Goal: Task Accomplishment & Management: Complete application form

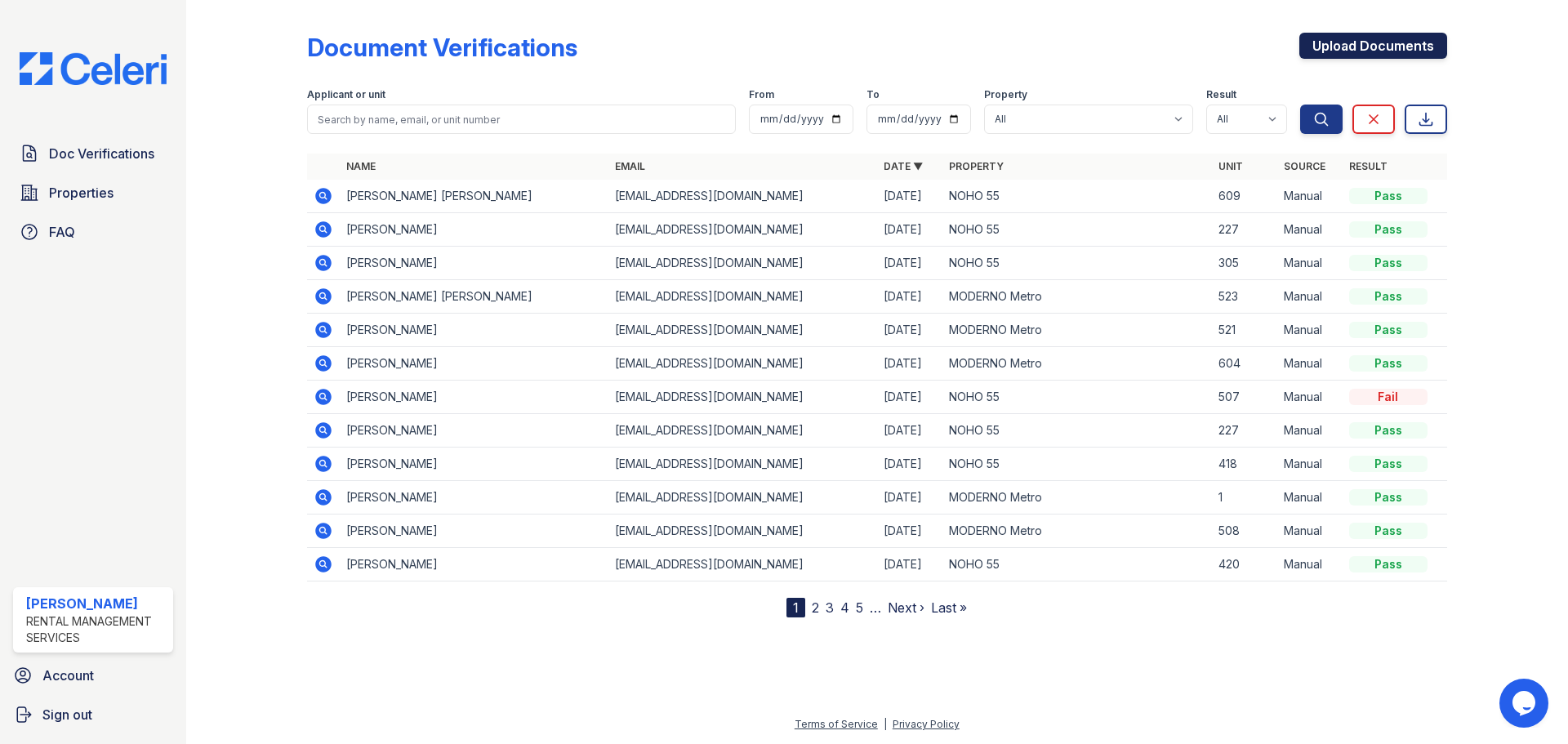
click at [1342, 50] on link "Upload Documents" at bounding box center [1374, 46] width 148 height 26
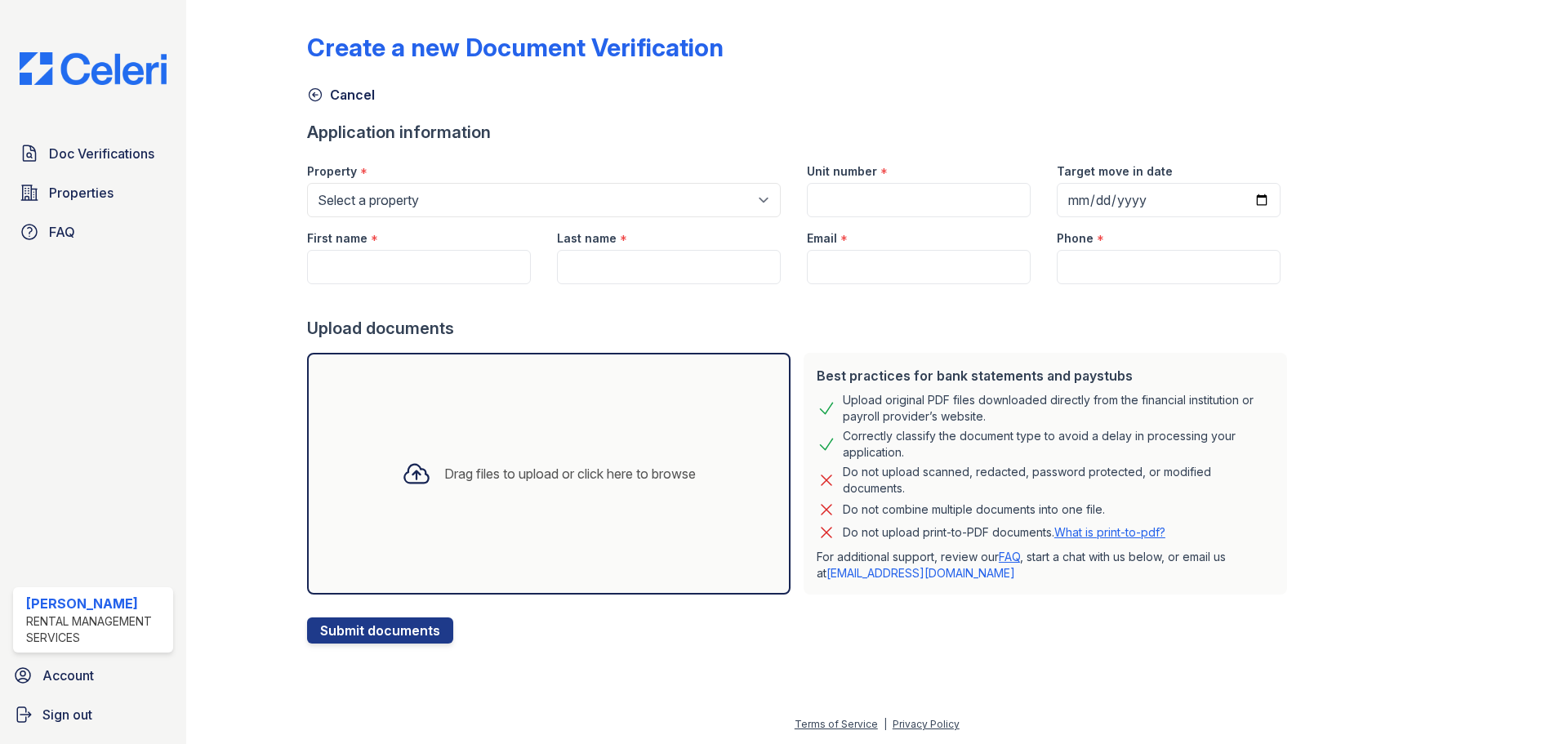
click at [557, 218] on div "Last name *" at bounding box center [669, 234] width 224 height 33
click at [534, 207] on select "Select a property MODERNO Metro NOHO 55" at bounding box center [544, 200] width 474 height 35
select select "45"
click at [307, 183] on select "Select a property MODERNO Metro NOHO 55" at bounding box center [544, 200] width 474 height 35
click at [434, 239] on div "First name *" at bounding box center [419, 234] width 224 height 33
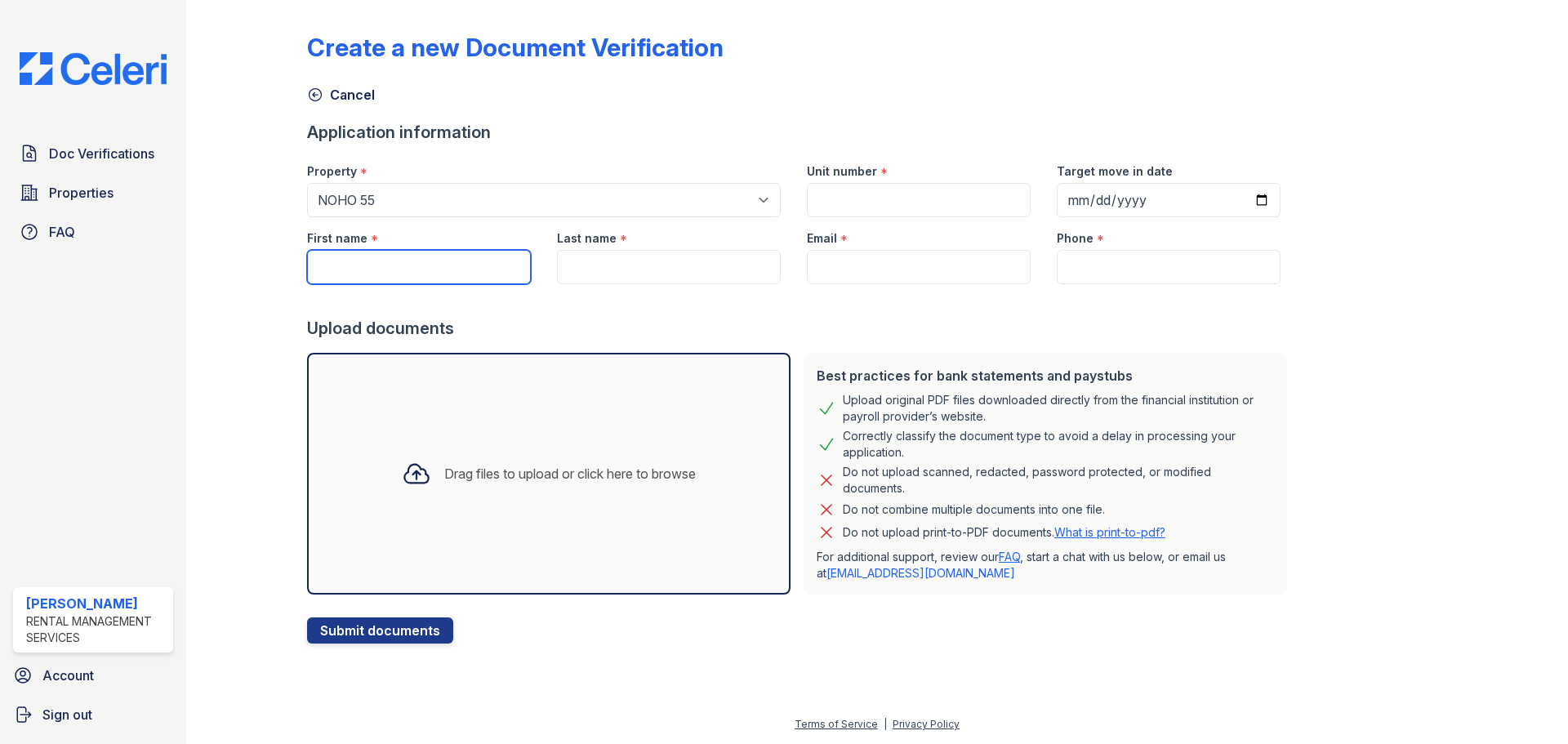
click at [426, 250] on input "First name" at bounding box center [419, 267] width 224 height 35
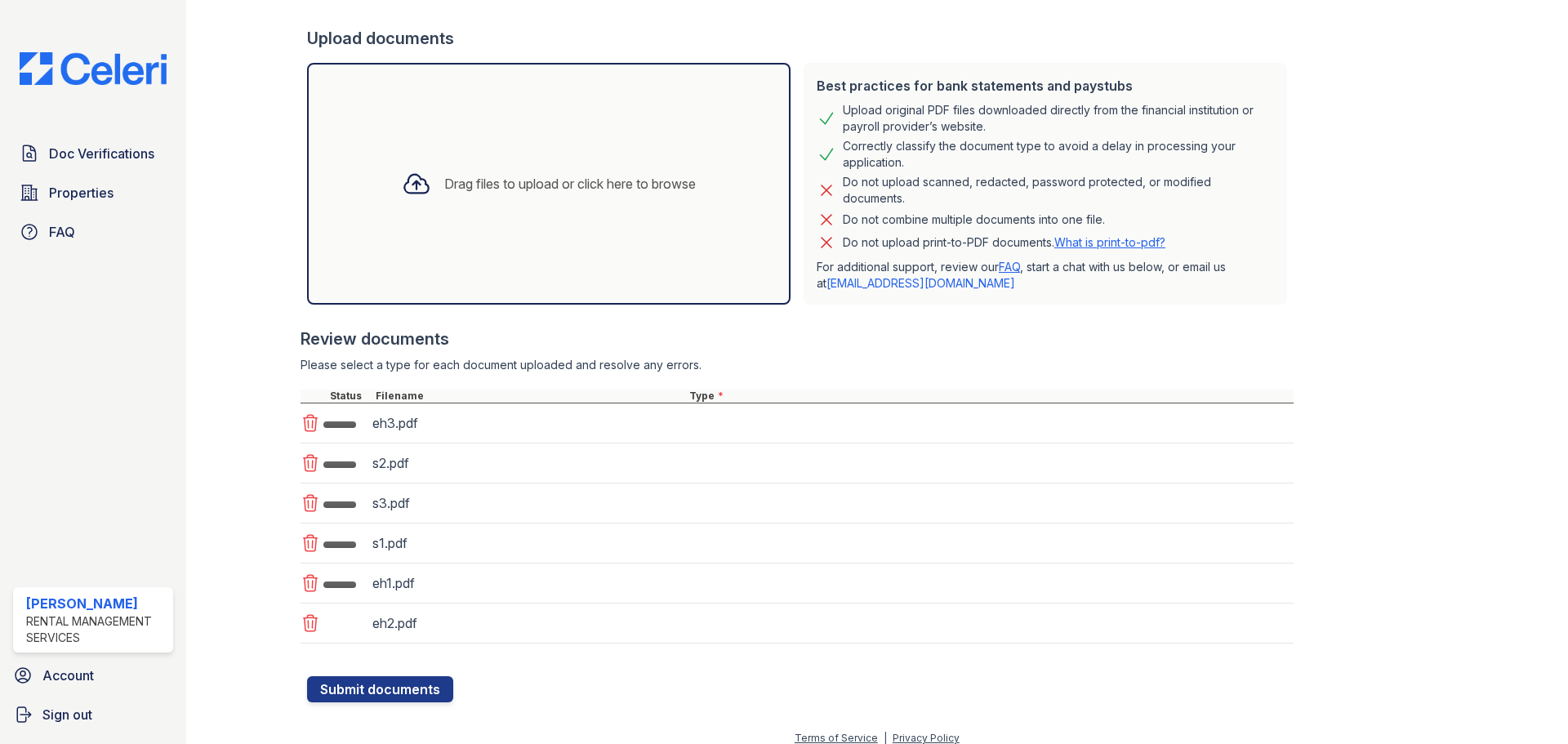
scroll to position [304, 0]
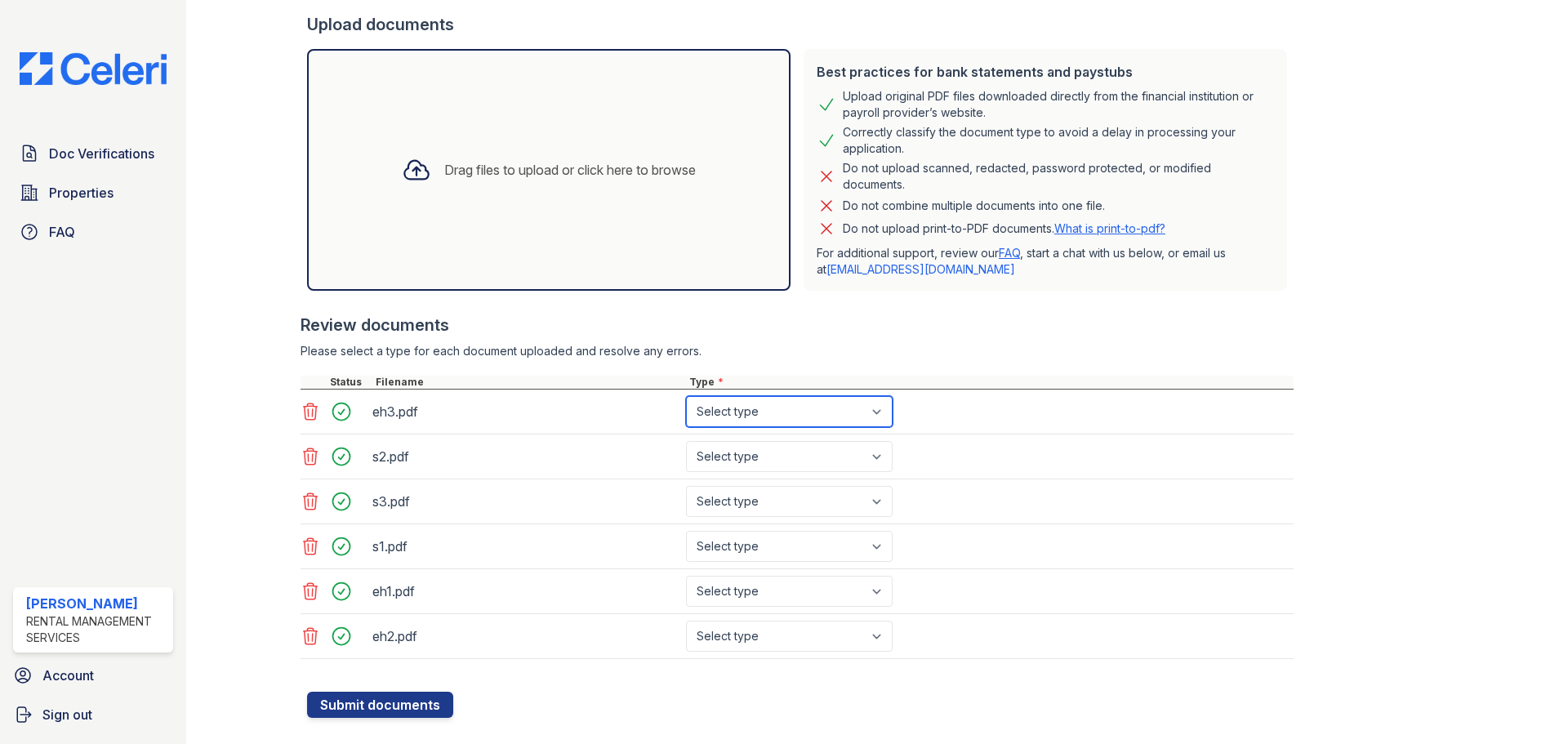
click at [765, 414] on select "Select type Paystub Bank Statement Offer Letter Tax Documents Benefit Award Let…" at bounding box center [789, 412] width 207 height 31
select select "bank_statement"
click at [686, 396] on select "Select type Paystub Bank Statement Offer Letter Tax Documents Benefit Award Let…" at bounding box center [789, 412] width 207 height 31
select select "bank_statement"
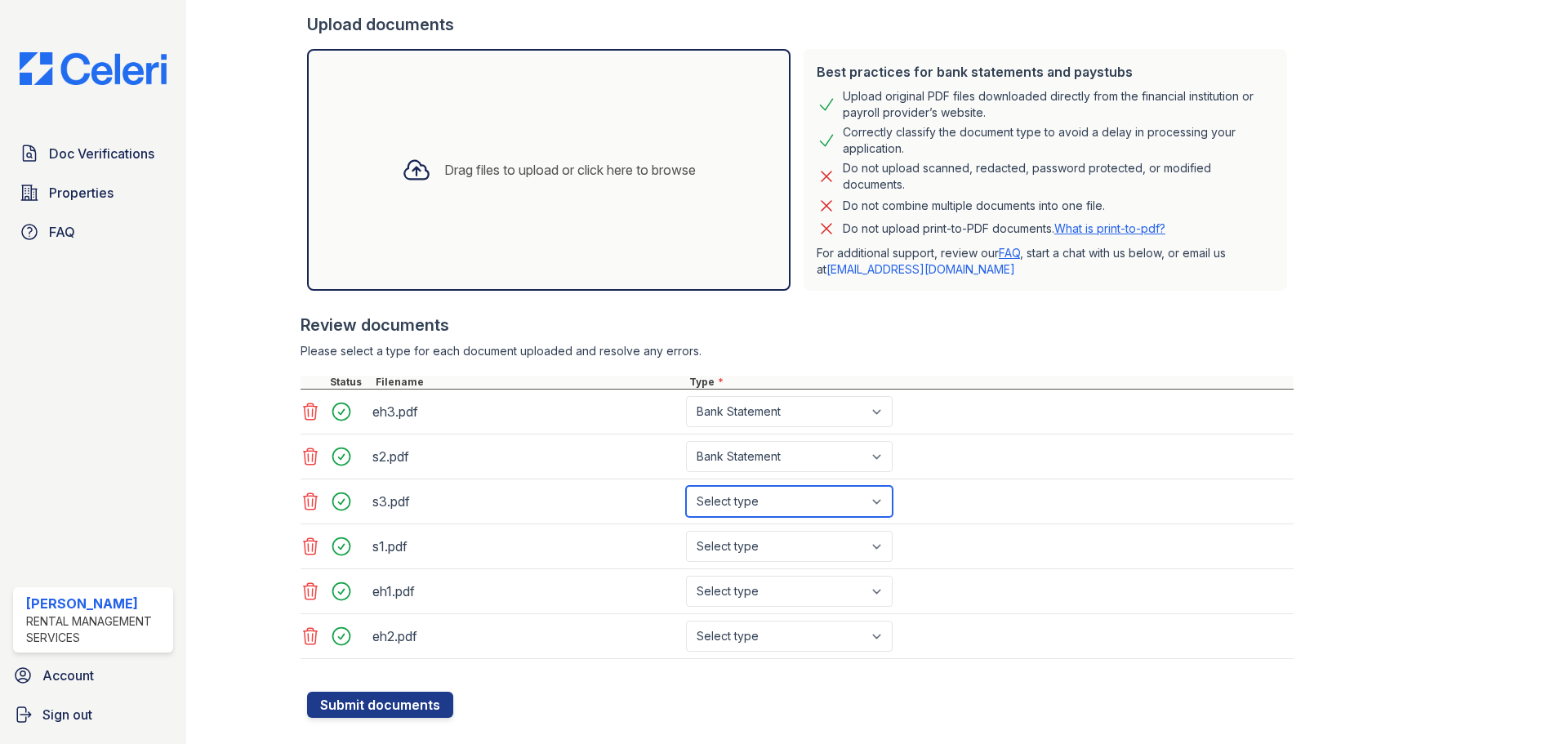
select select "bank_statement"
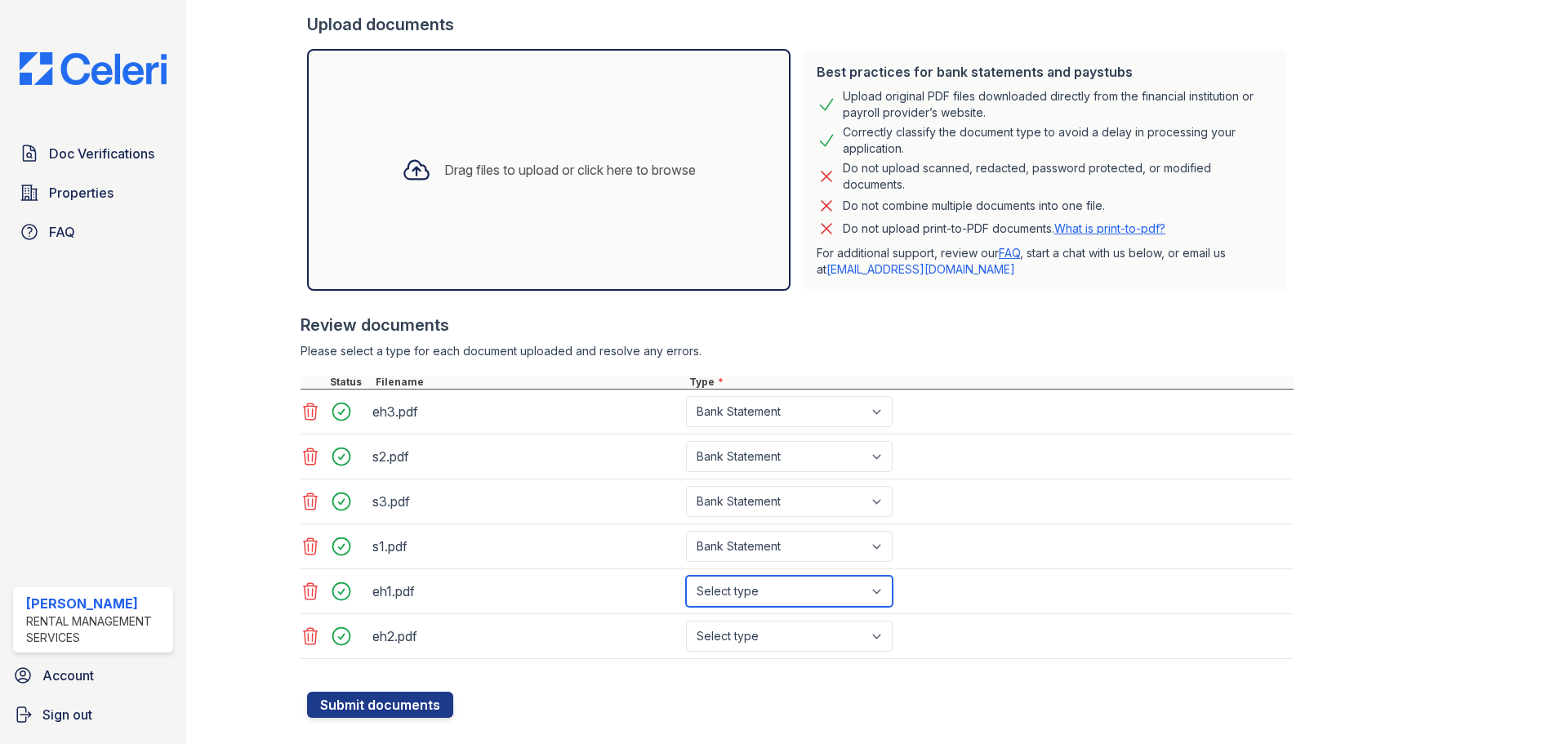
select select "bank_statement"
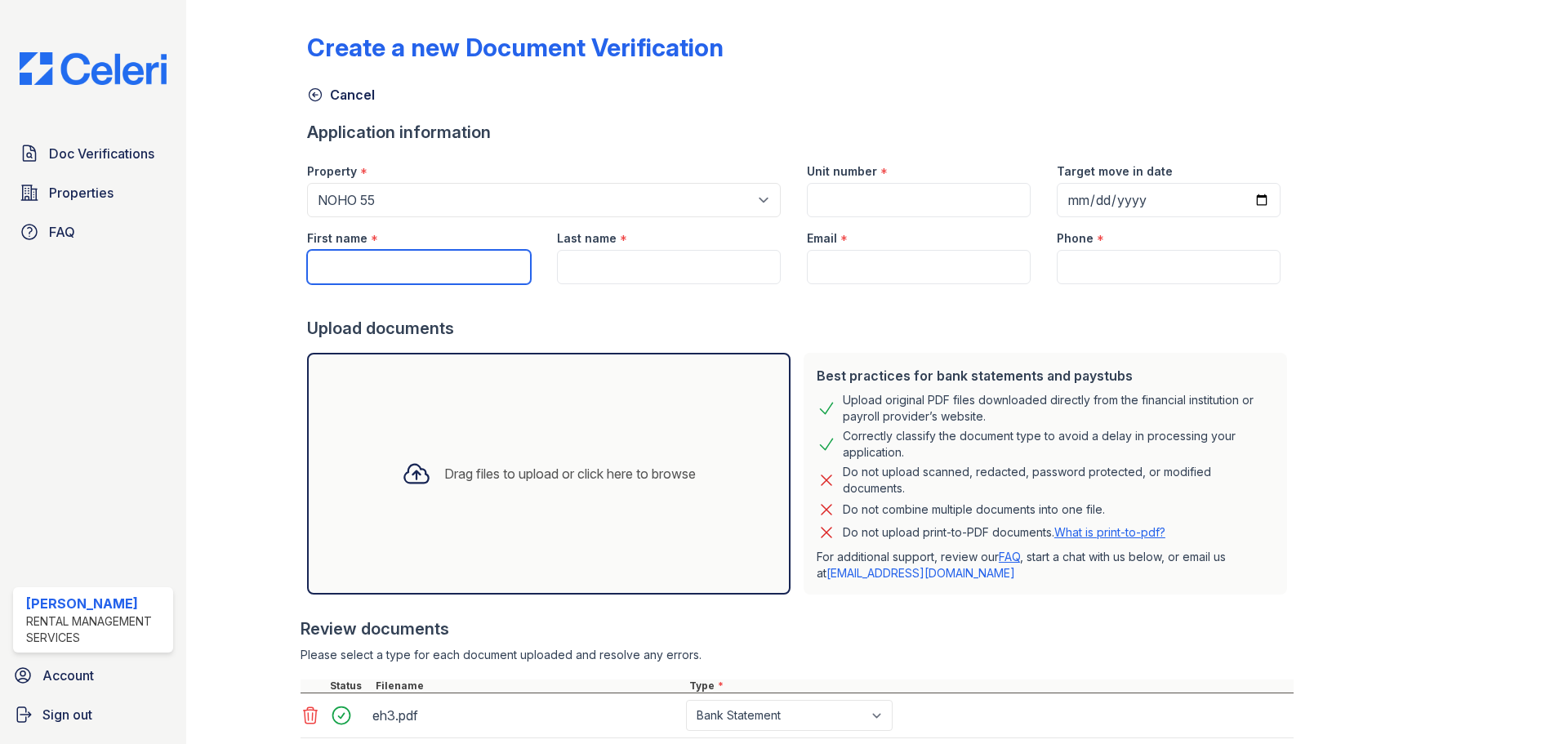
click at [386, 271] on input "First name" at bounding box center [419, 267] width 224 height 35
paste input "Elias J. Higo Rodriquez"
type input "Elias J. Higo"
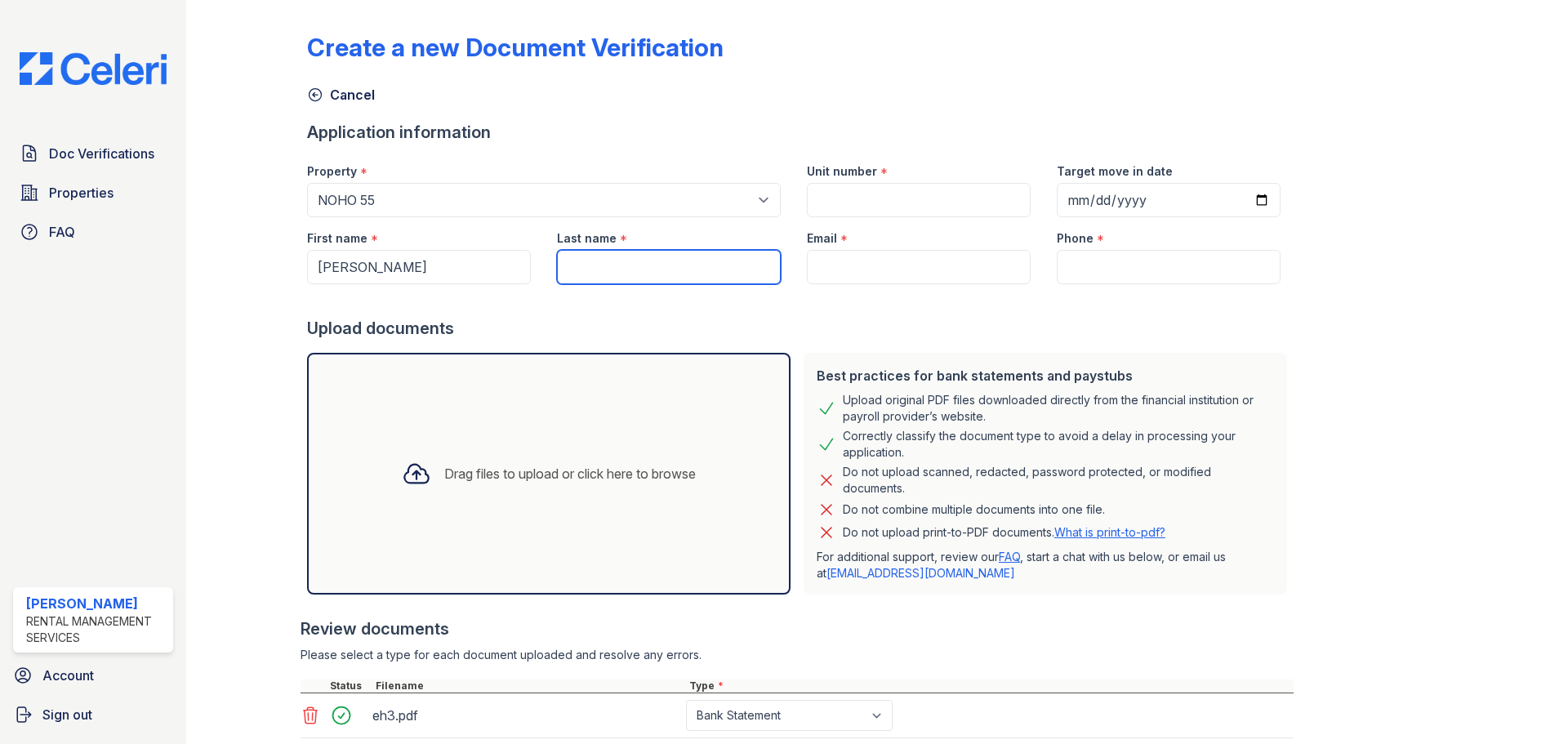
paste input "Rodriquez"
type input "Rodriquez"
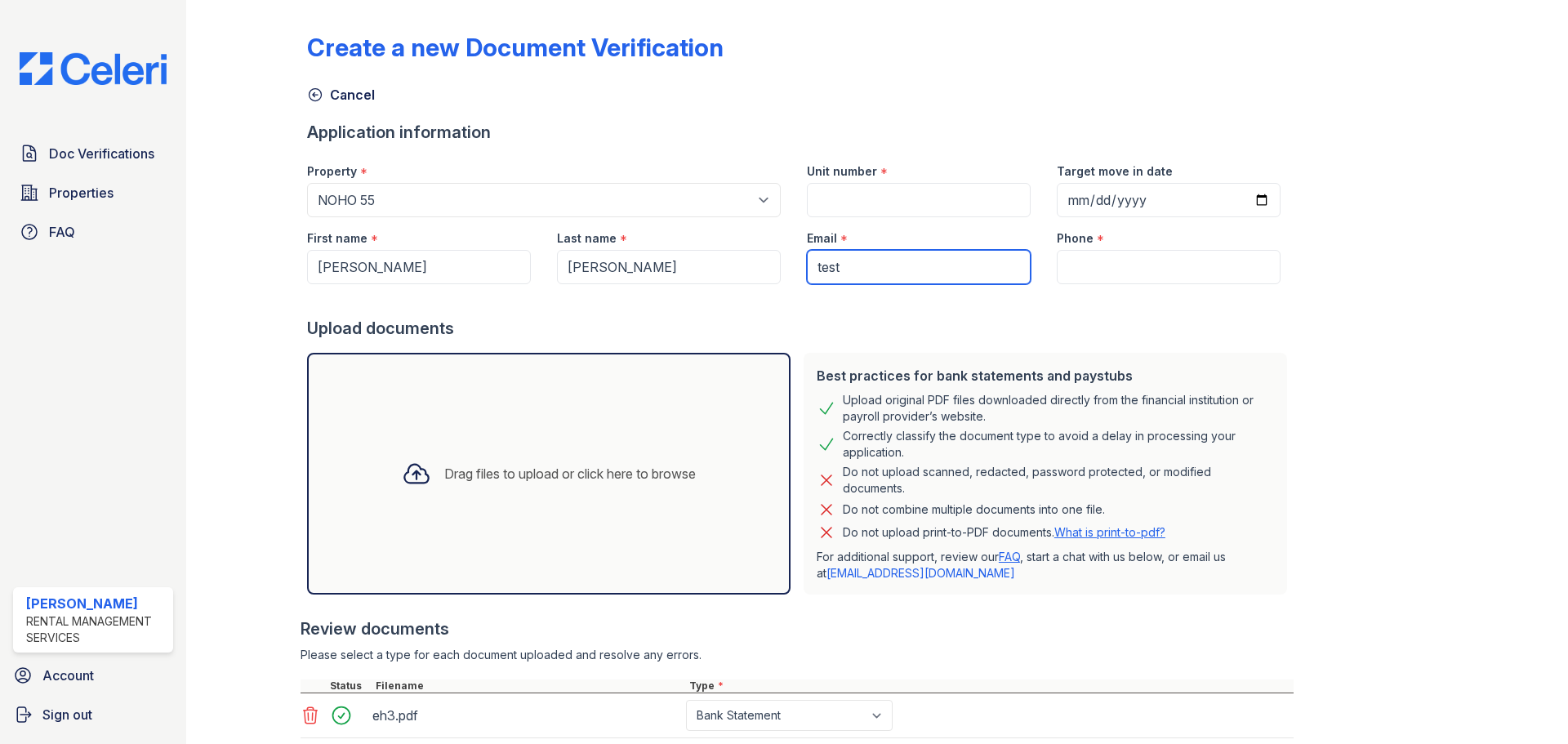
type input "[EMAIL_ADDRESS][DOMAIN_NAME]"
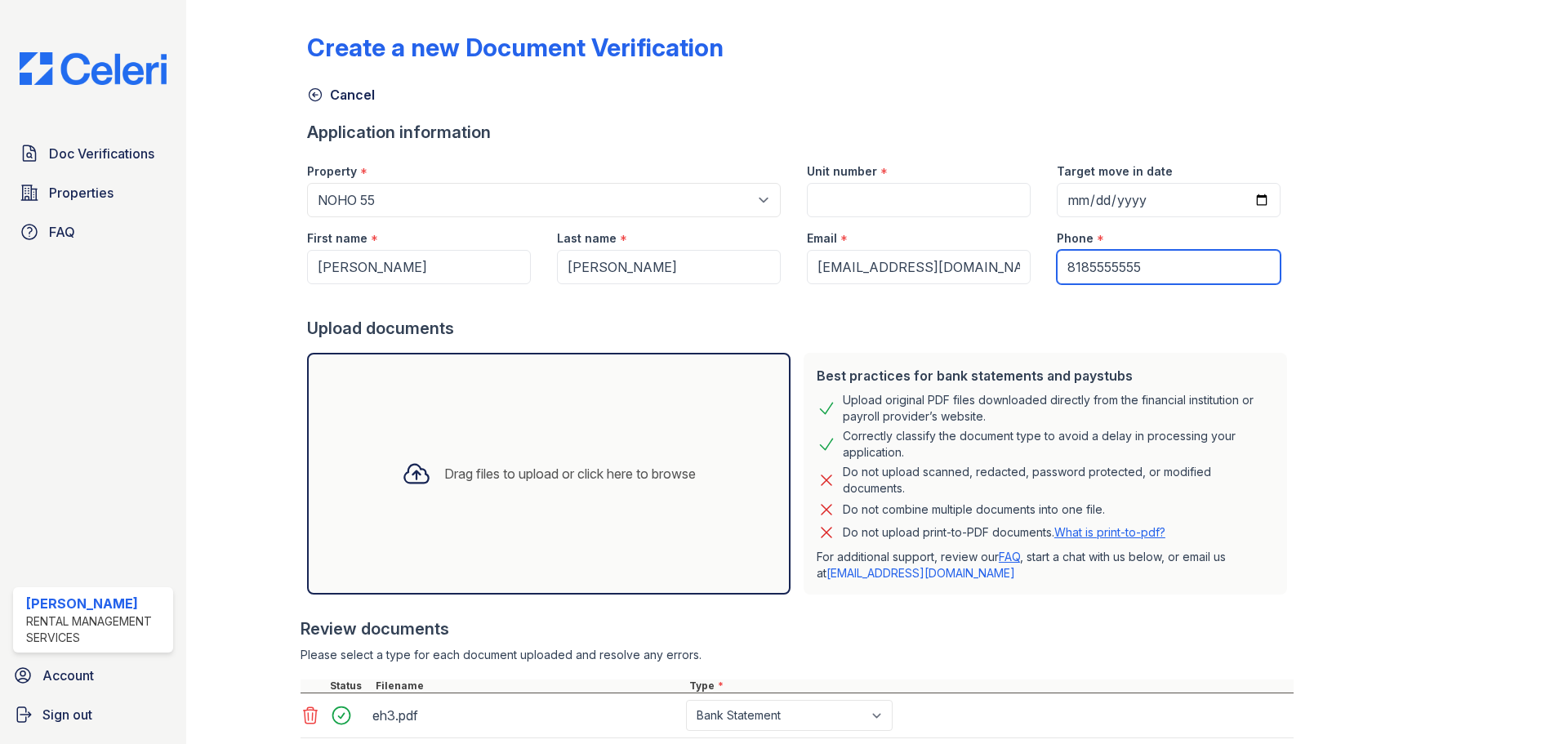
type input "8185555555"
click at [882, 201] on input "Unit number" at bounding box center [919, 200] width 224 height 35
click at [924, 122] on div "Application information" at bounding box center [800, 133] width 987 height 23
click at [884, 180] on div "Unit number *" at bounding box center [919, 167] width 224 height 33
click at [884, 188] on input "Unit number" at bounding box center [919, 200] width 224 height 35
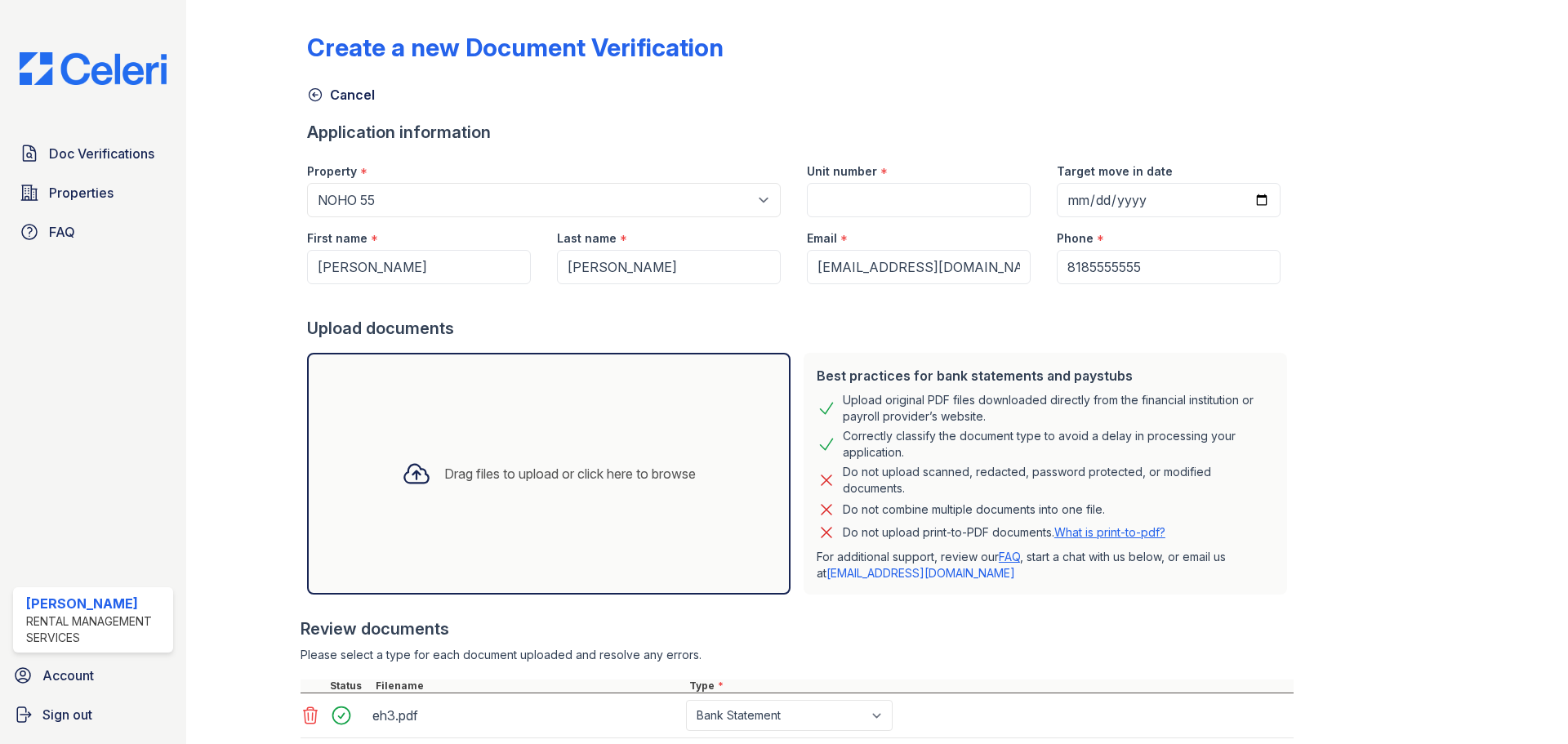
click at [898, 110] on div "Create a new Document Verification Cancel Application information Property * Se…" at bounding box center [877, 514] width 1140 height 1015
click at [859, 185] on input "Unit number" at bounding box center [919, 200] width 224 height 35
click at [900, 110] on div "Create a new Document Verification Cancel Application information Property * Se…" at bounding box center [877, 514] width 1140 height 1015
click at [863, 204] on input "Unit number" at bounding box center [919, 200] width 224 height 35
click at [934, 120] on div "Create a new Document Verification Cancel Application information Property * Se…" at bounding box center [877, 514] width 1140 height 1015
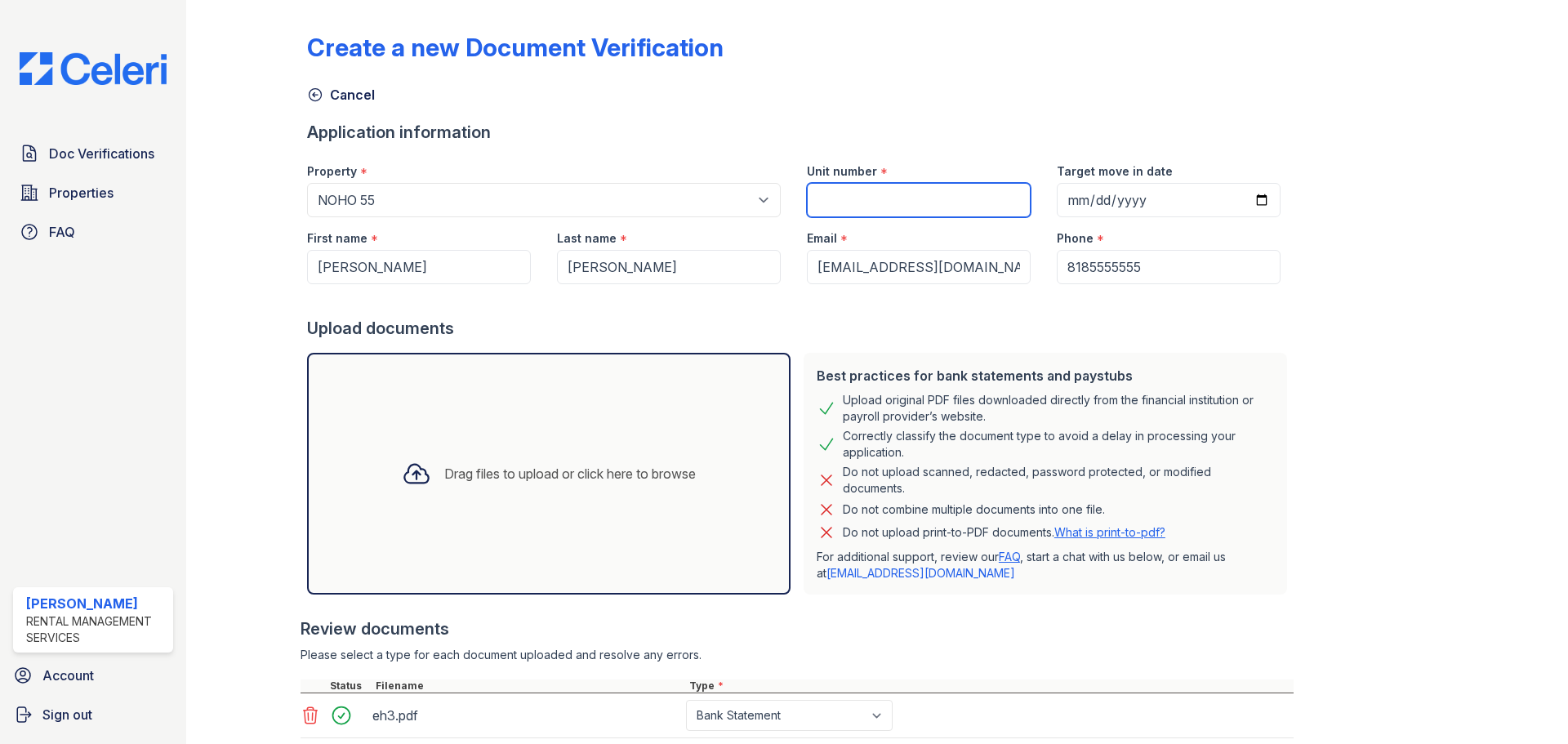
click at [852, 202] on input "Unit number" at bounding box center [919, 200] width 224 height 35
type input "604"
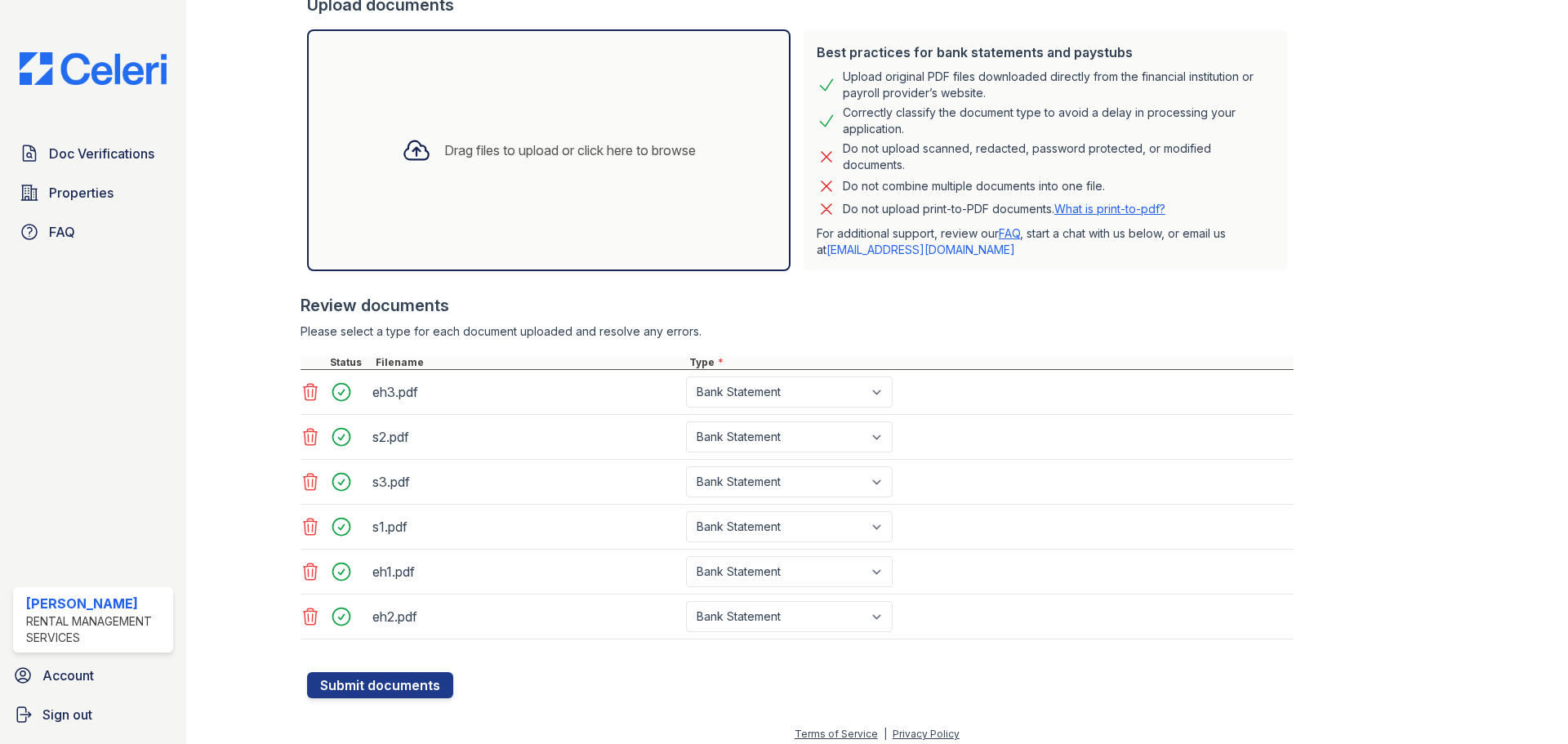
scroll to position [333, 0]
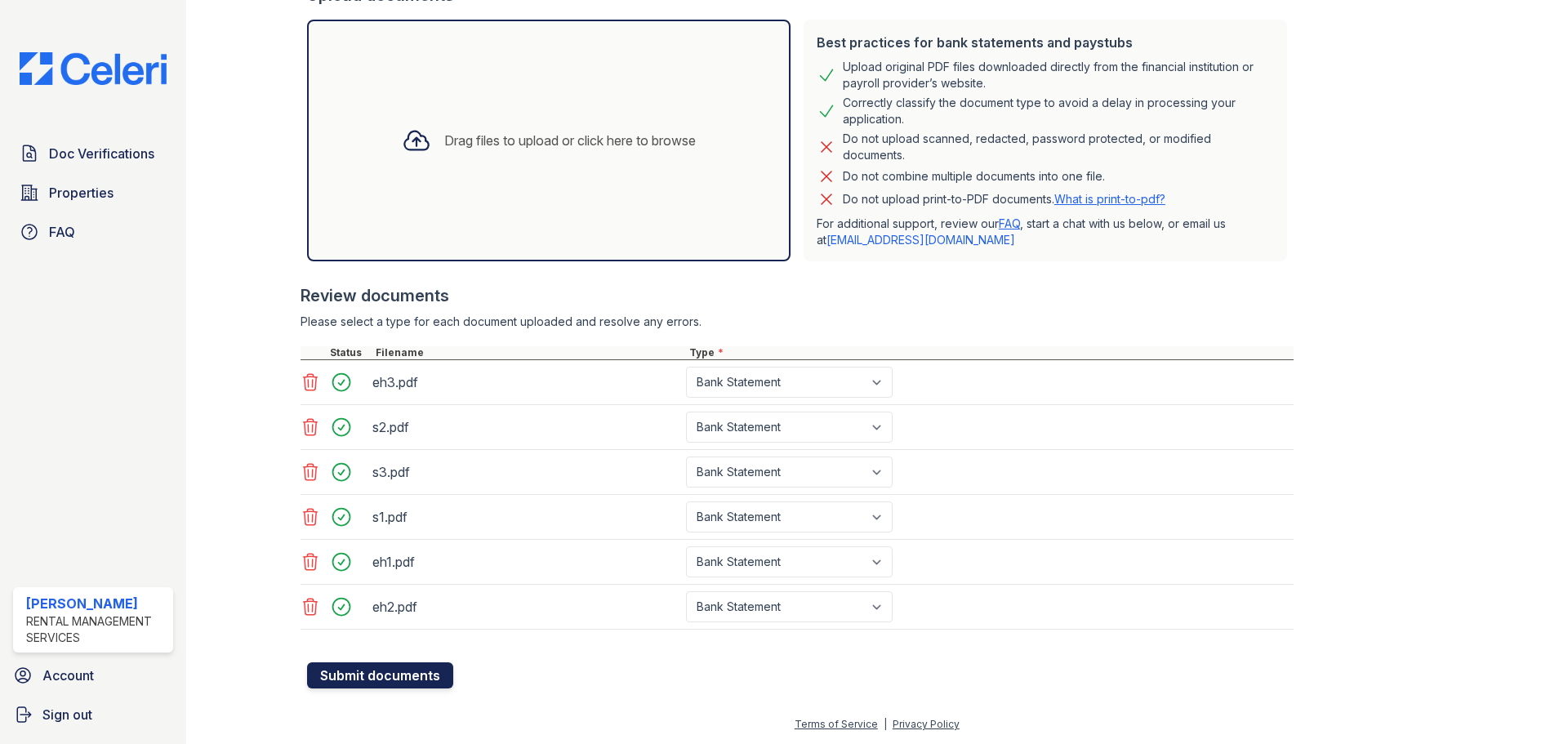
click at [341, 676] on button "Submit documents" at bounding box center [380, 676] width 147 height 26
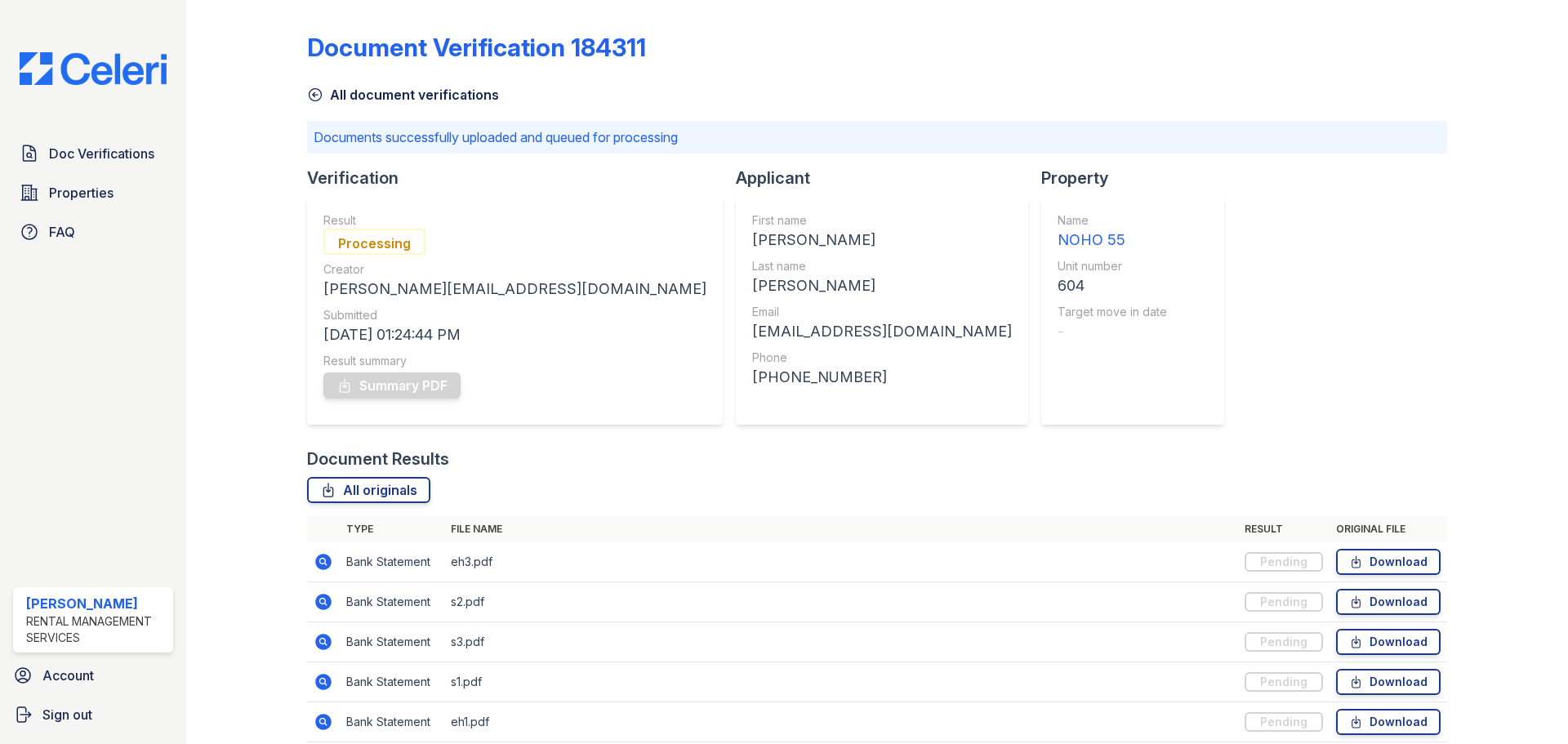
click at [1027, 367] on div "Document Verification 184311 All document verifications Documents successfully …" at bounding box center [877, 402] width 1140 height 793
click at [1074, 288] on div "Document Verification 184311 All document verifications Documents successfully …" at bounding box center [877, 402] width 1140 height 793
drag, startPoint x: 1028, startPoint y: 308, endPoint x: 1056, endPoint y: 209, distance: 102.9
click at [1034, 305] on div "Document Verification 184311 All document verifications Documents successfully …" at bounding box center [877, 402] width 1140 height 793
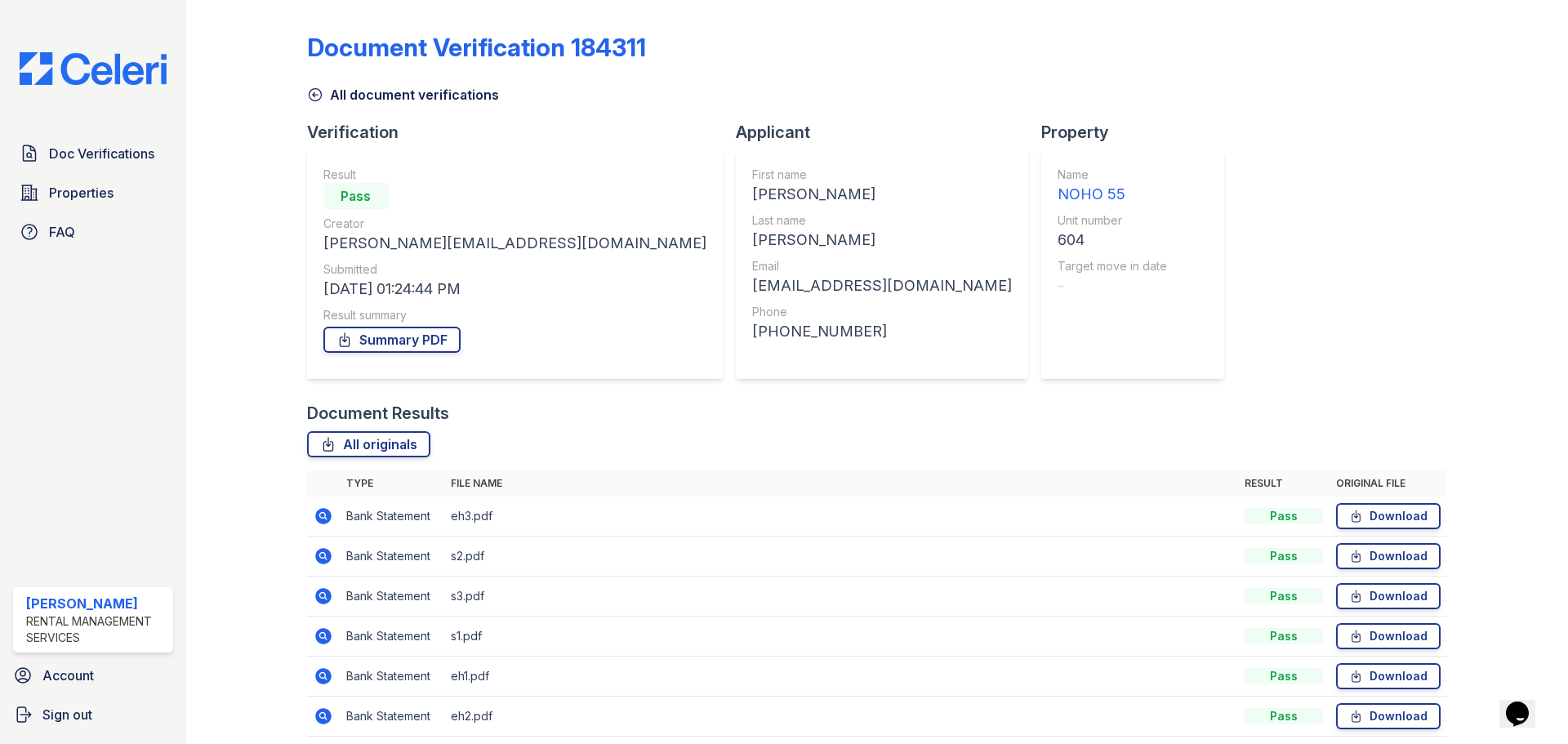
drag, startPoint x: 1035, startPoint y: 262, endPoint x: 815, endPoint y: -61, distance: 390.8
click at [1209, 127] on div "Document Verification 184311 All document verifications Verification Result Pas…" at bounding box center [877, 379] width 1140 height 746
click at [120, 67] on img at bounding box center [93, 69] width 173 height 33
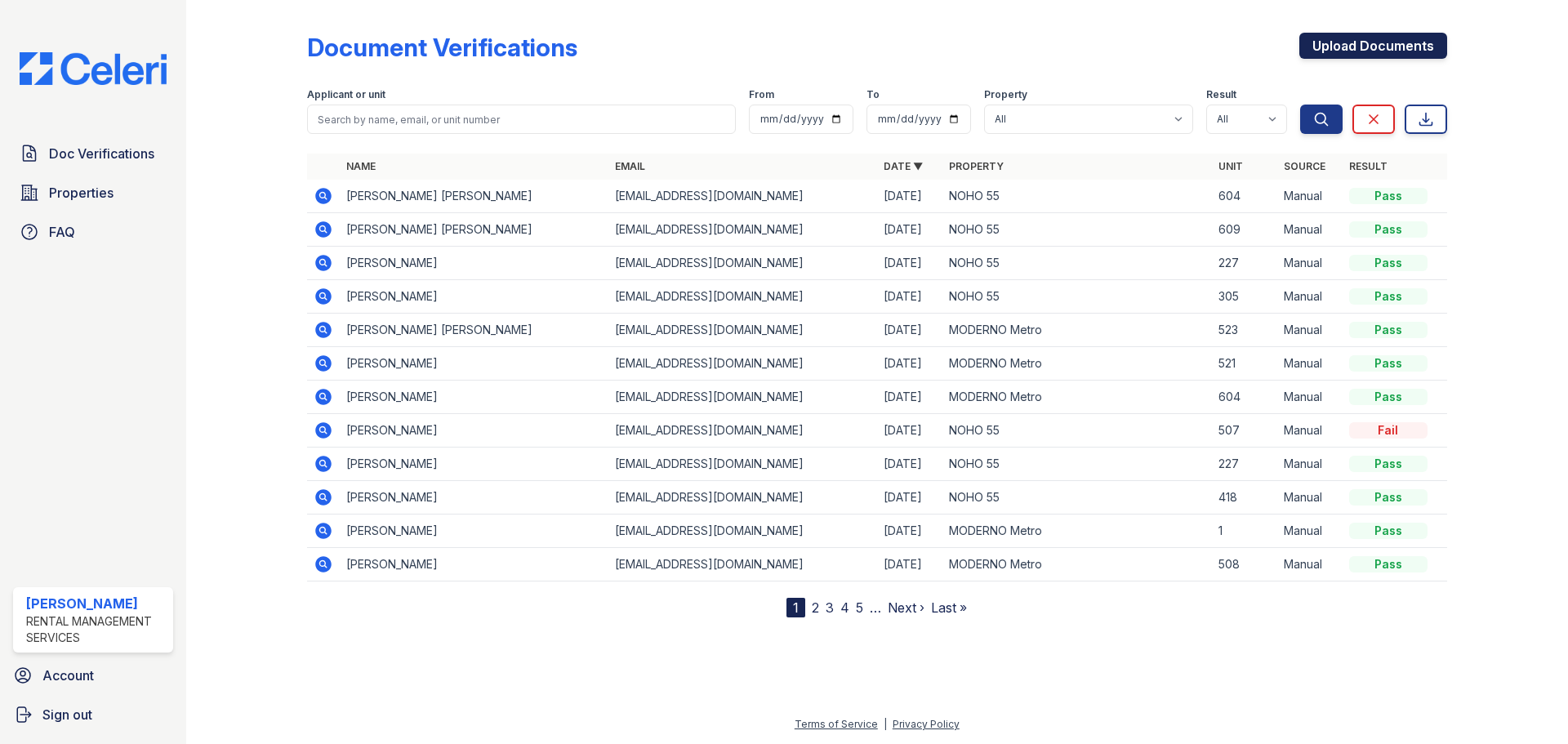
click at [1402, 38] on link "Upload Documents" at bounding box center [1374, 46] width 148 height 26
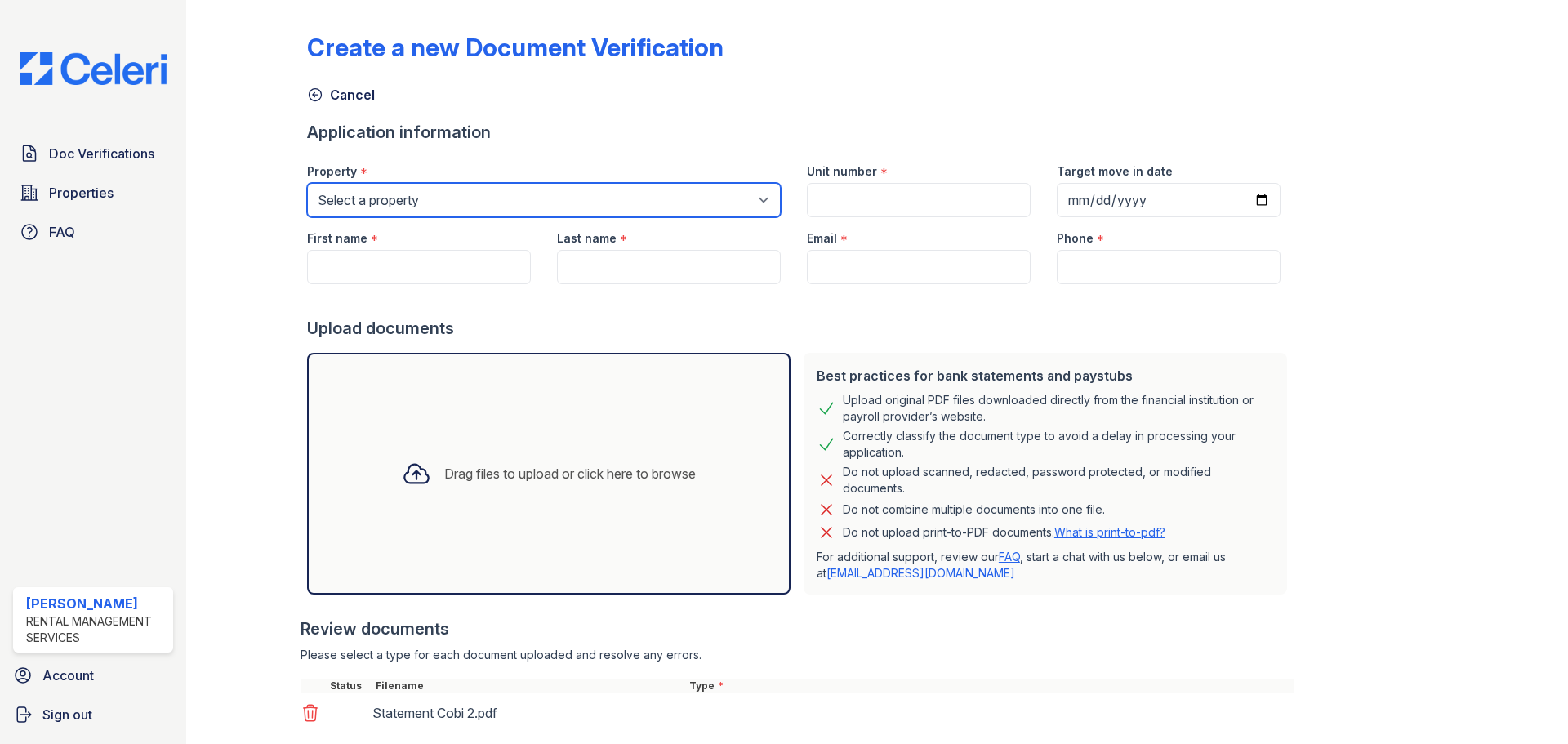
click at [414, 205] on select "Select a property MODERNO Metro NOHO 55" at bounding box center [544, 200] width 474 height 35
select select "45"
click at [307, 183] on select "Select a property MODERNO Metro NOHO 55" at bounding box center [544, 200] width 474 height 35
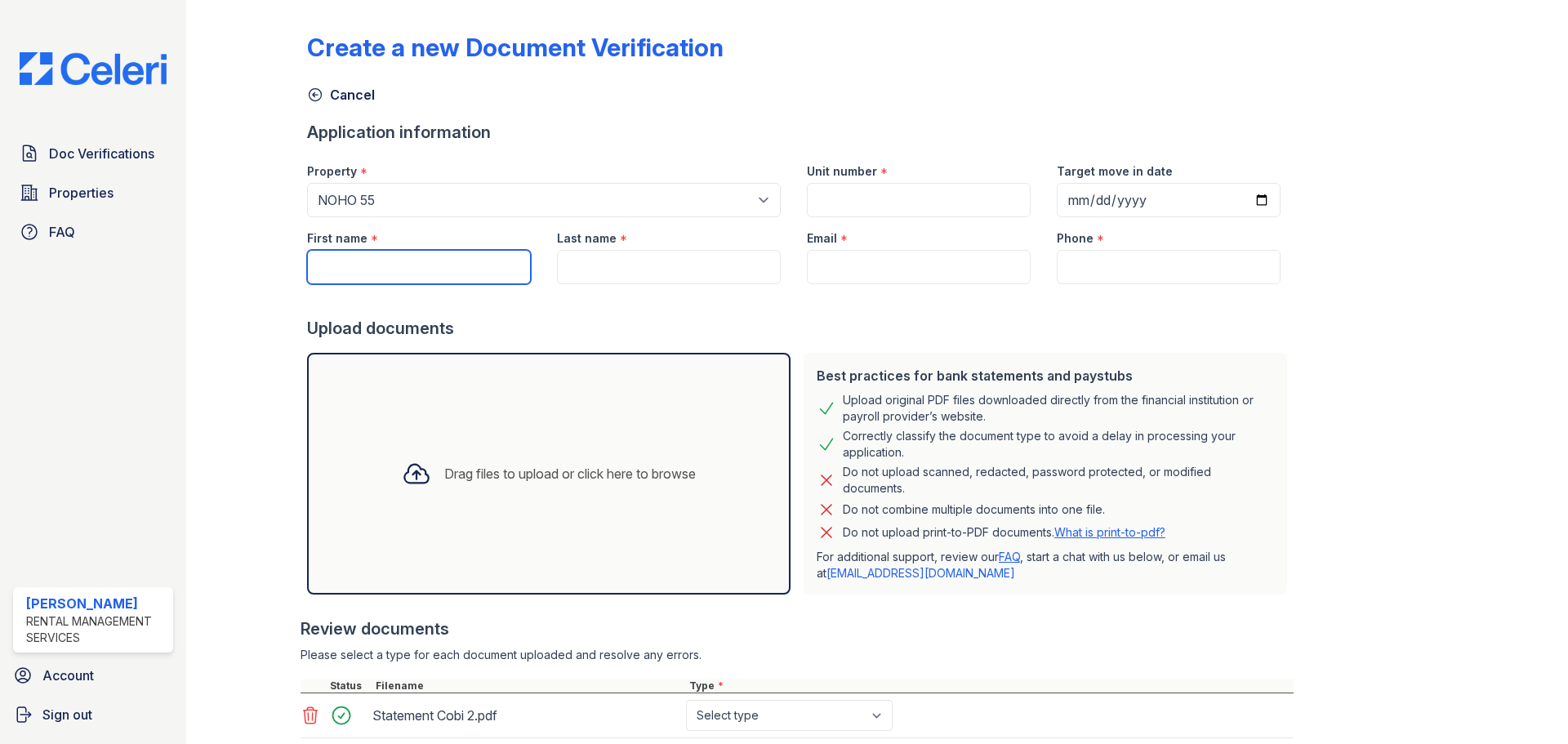
click at [417, 268] on input "First name" at bounding box center [419, 267] width 224 height 35
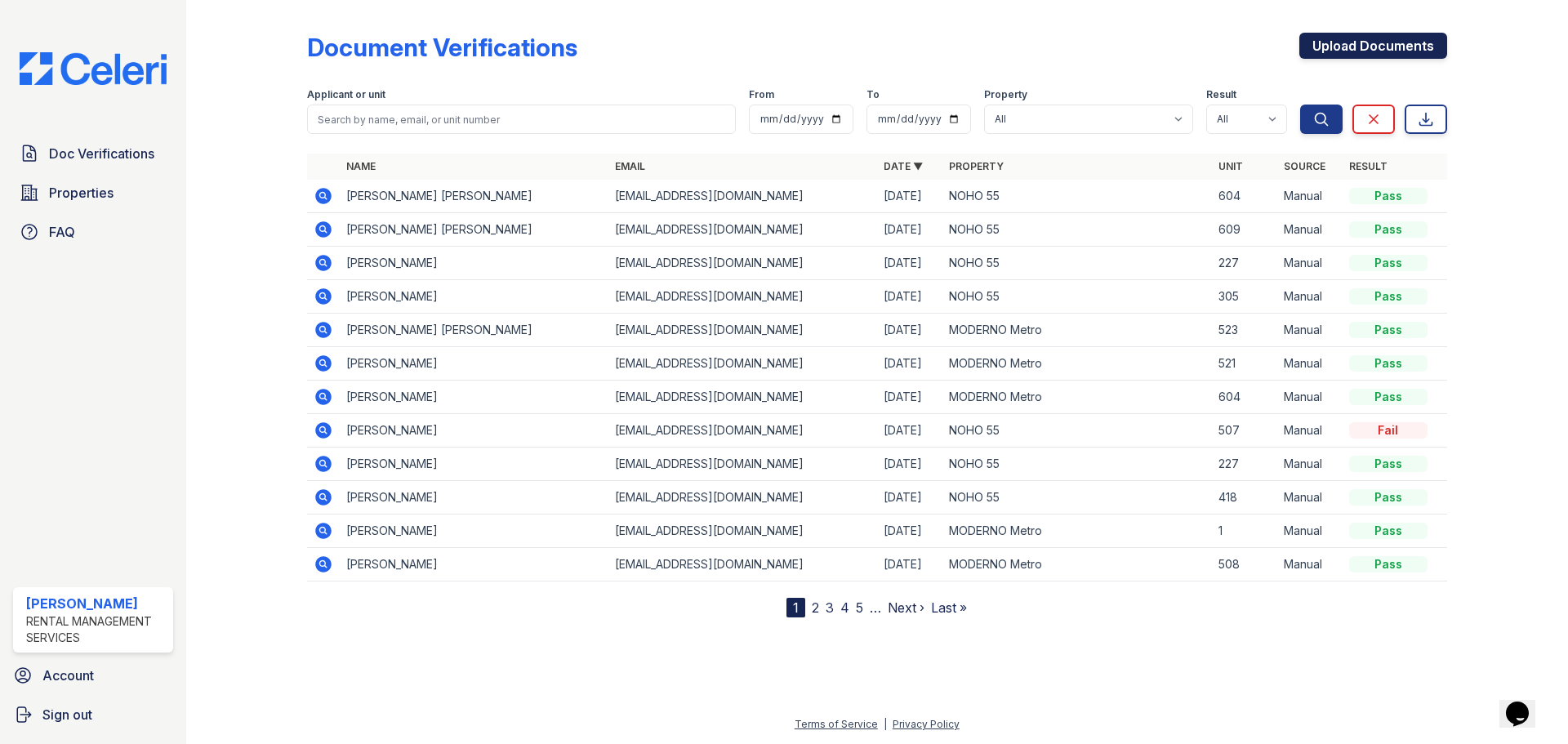
click at [1372, 55] on link "Upload Documents" at bounding box center [1374, 46] width 148 height 26
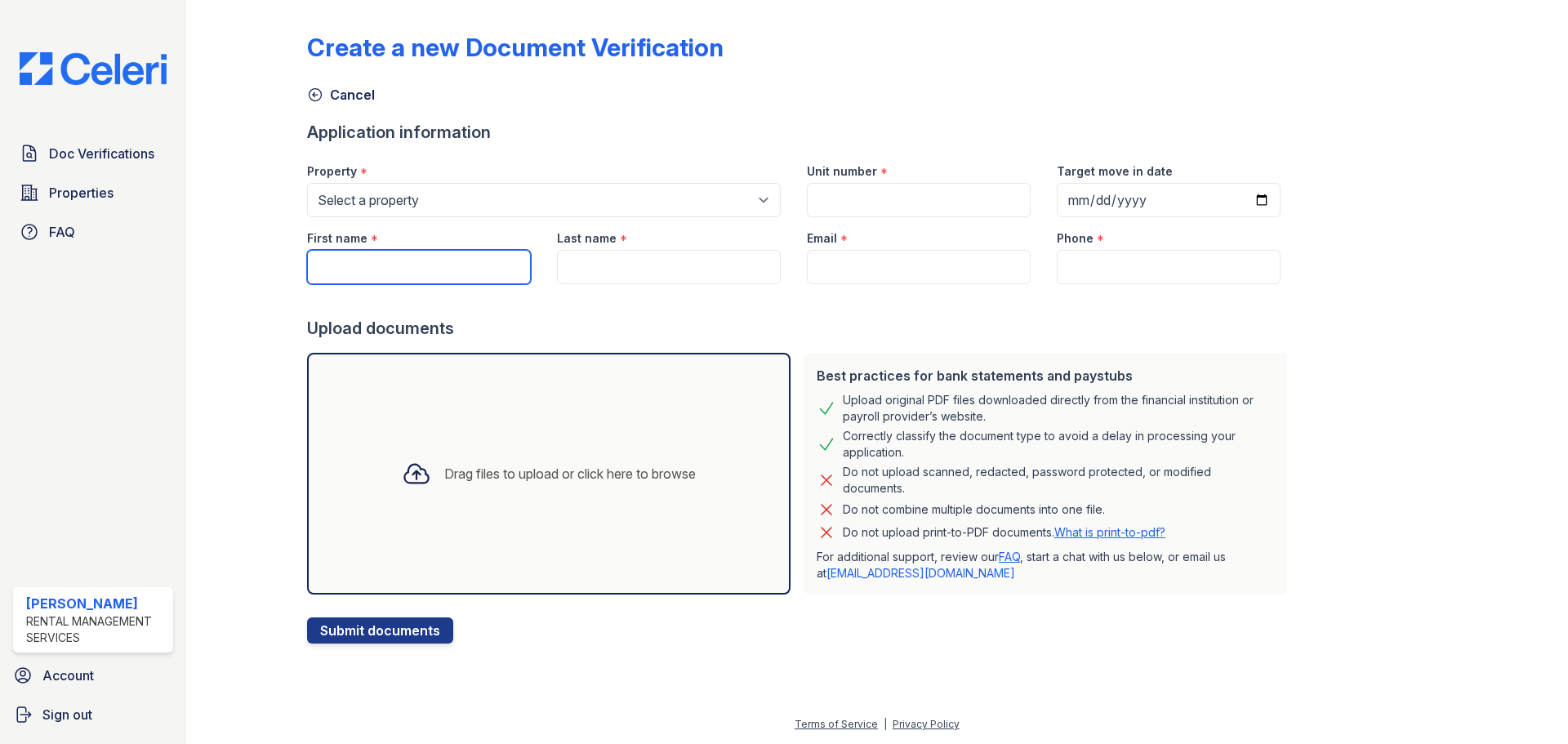
click at [429, 266] on input "First name" at bounding box center [419, 267] width 224 height 35
paste input "[PERSON_NAME] [PERSON_NAME]"
type input "[PERSON_NAME]"
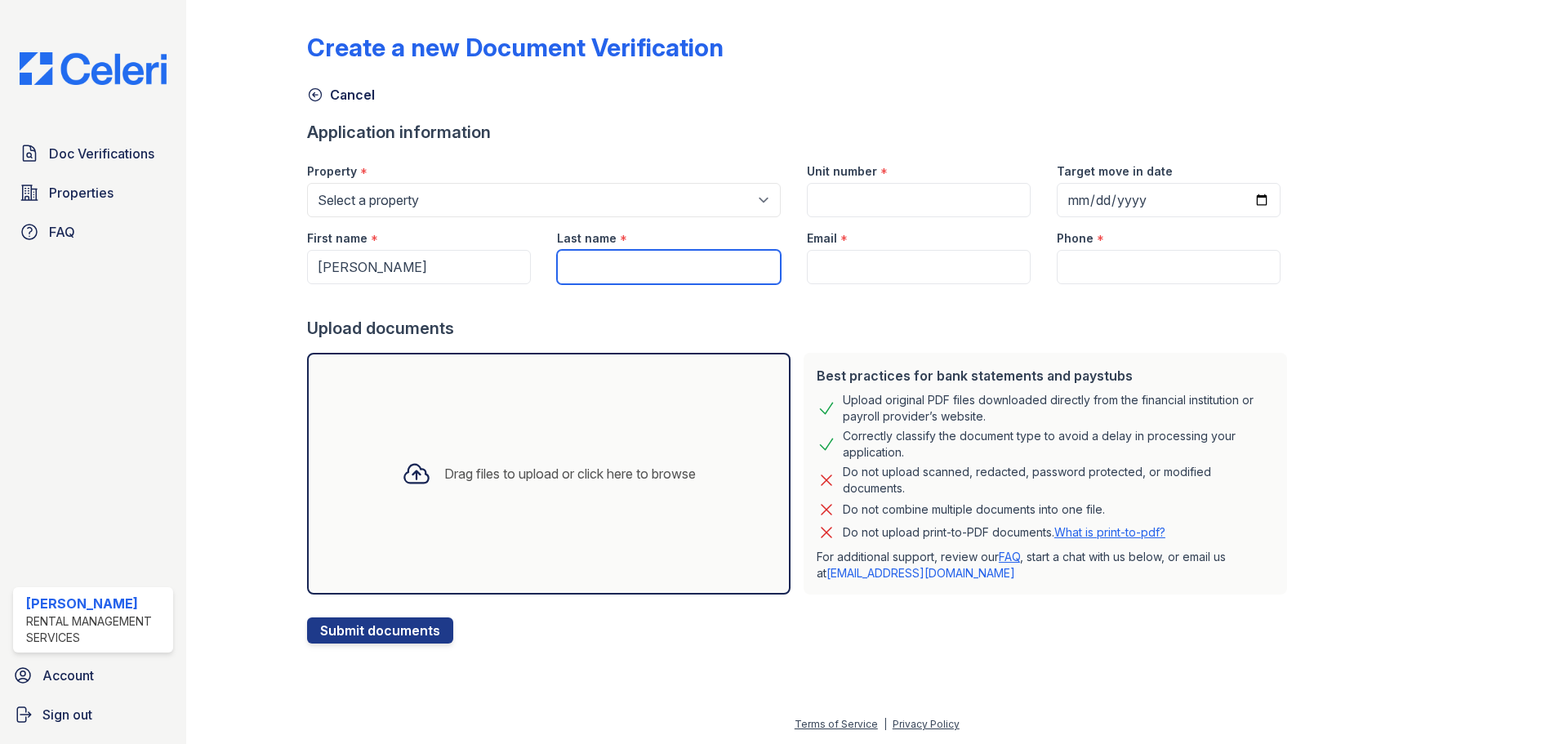
paste input "Corona"
type input "Corona"
type input "[EMAIL_ADDRESS][DOMAIN_NAME]"
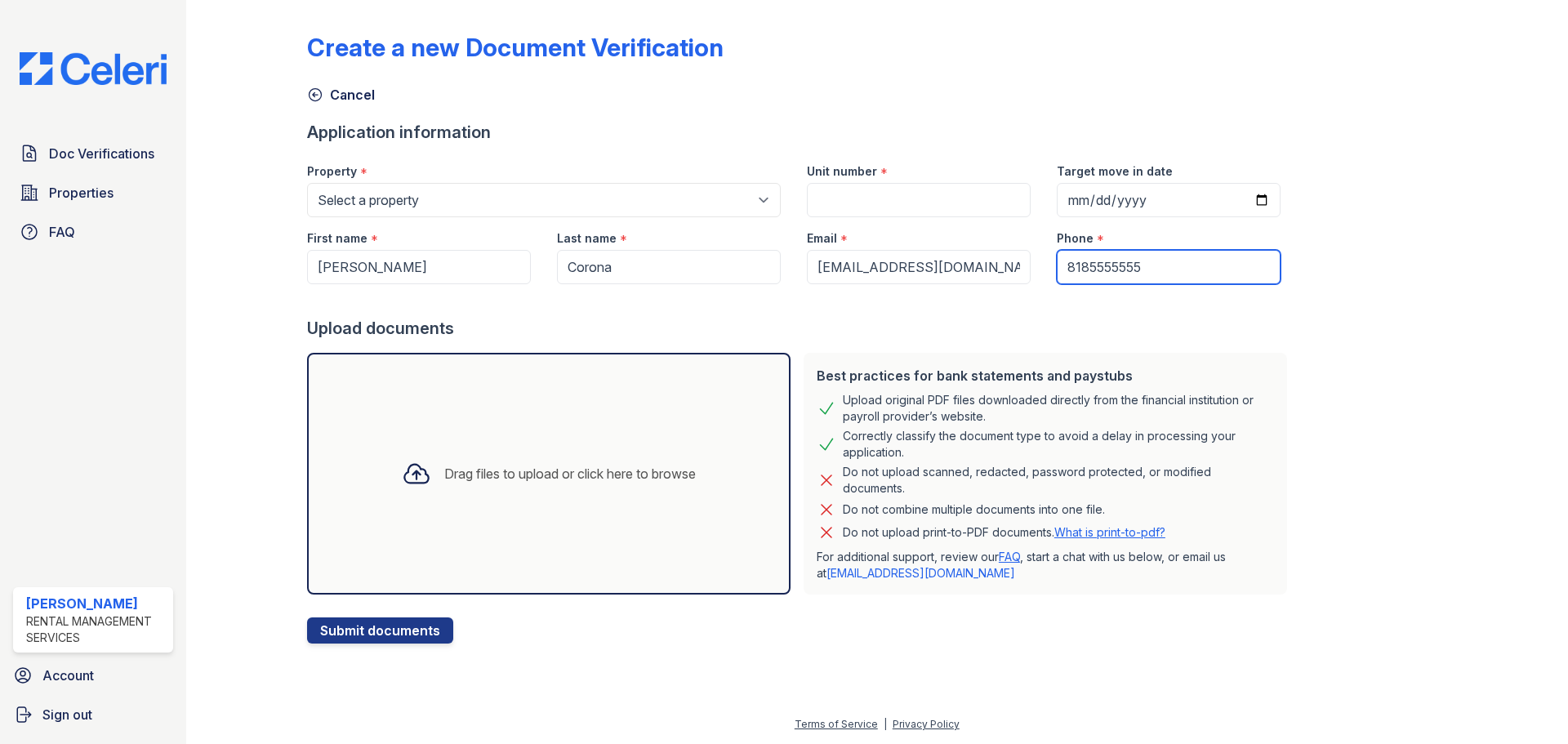
type input "8185555555"
click at [919, 192] on input "Unit number" at bounding box center [919, 200] width 224 height 35
type input "408"
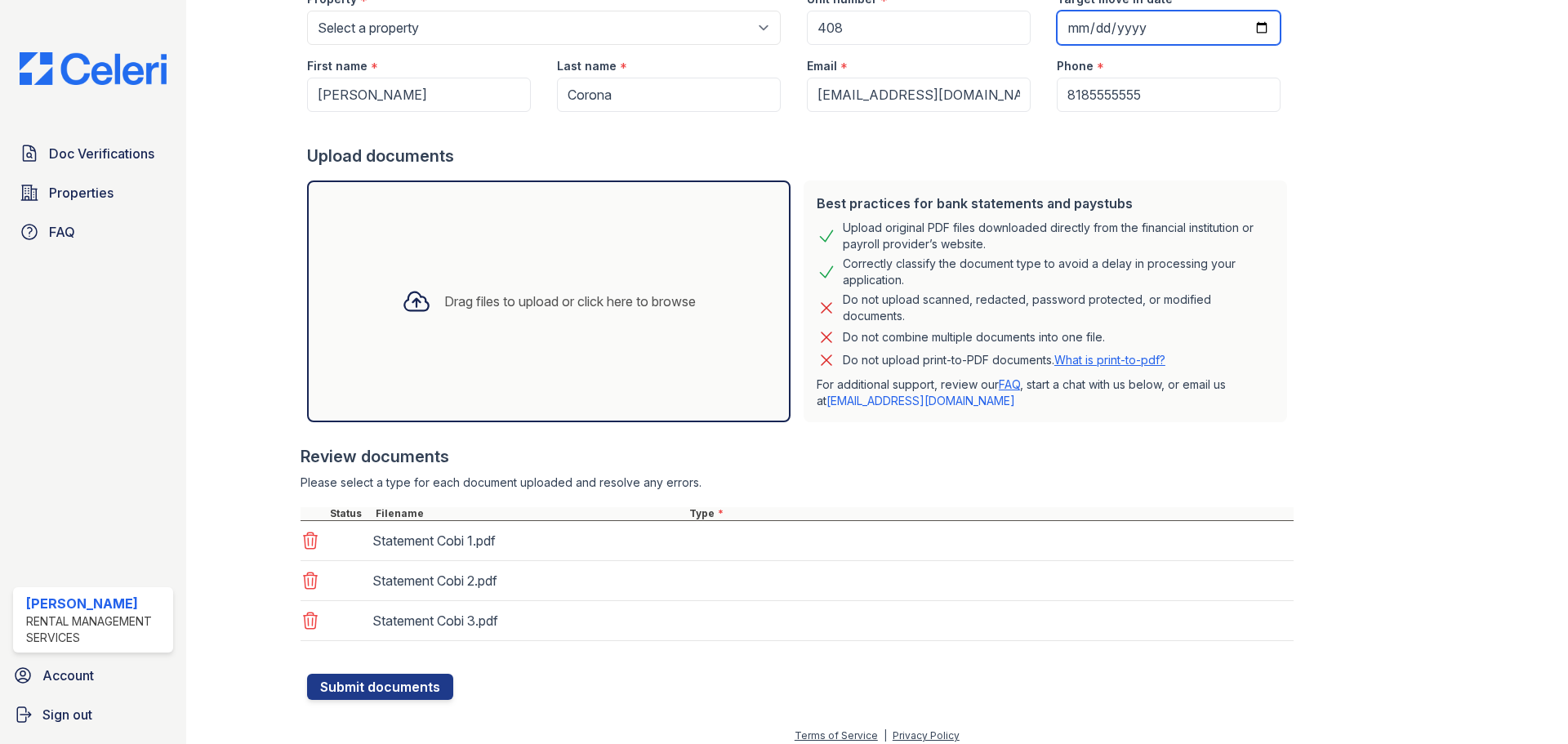
scroll to position [184, 0]
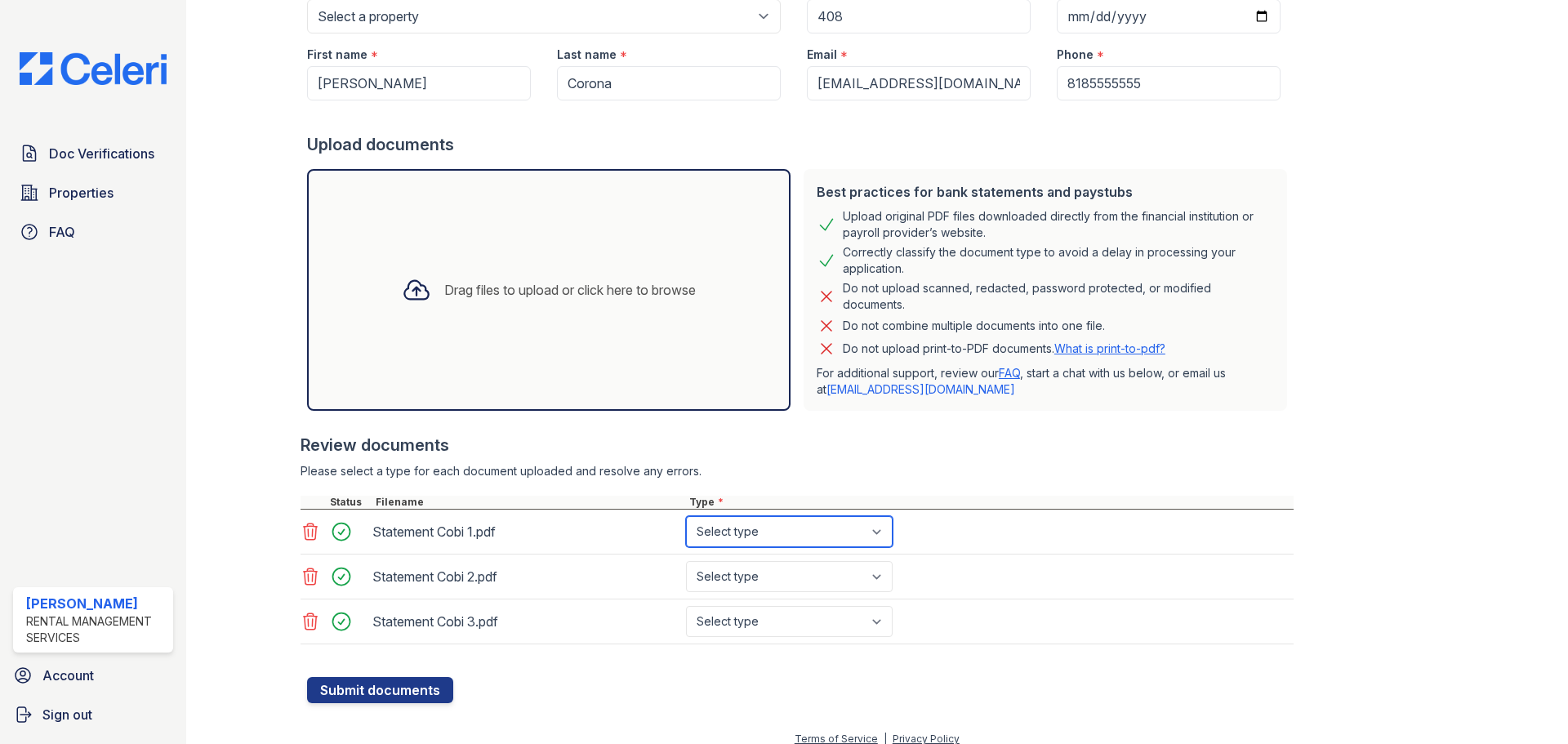
click at [748, 538] on select "Select type Paystub Bank Statement Offer Letter Tax Documents Benefit Award Let…" at bounding box center [789, 532] width 207 height 31
select select "bank_statement"
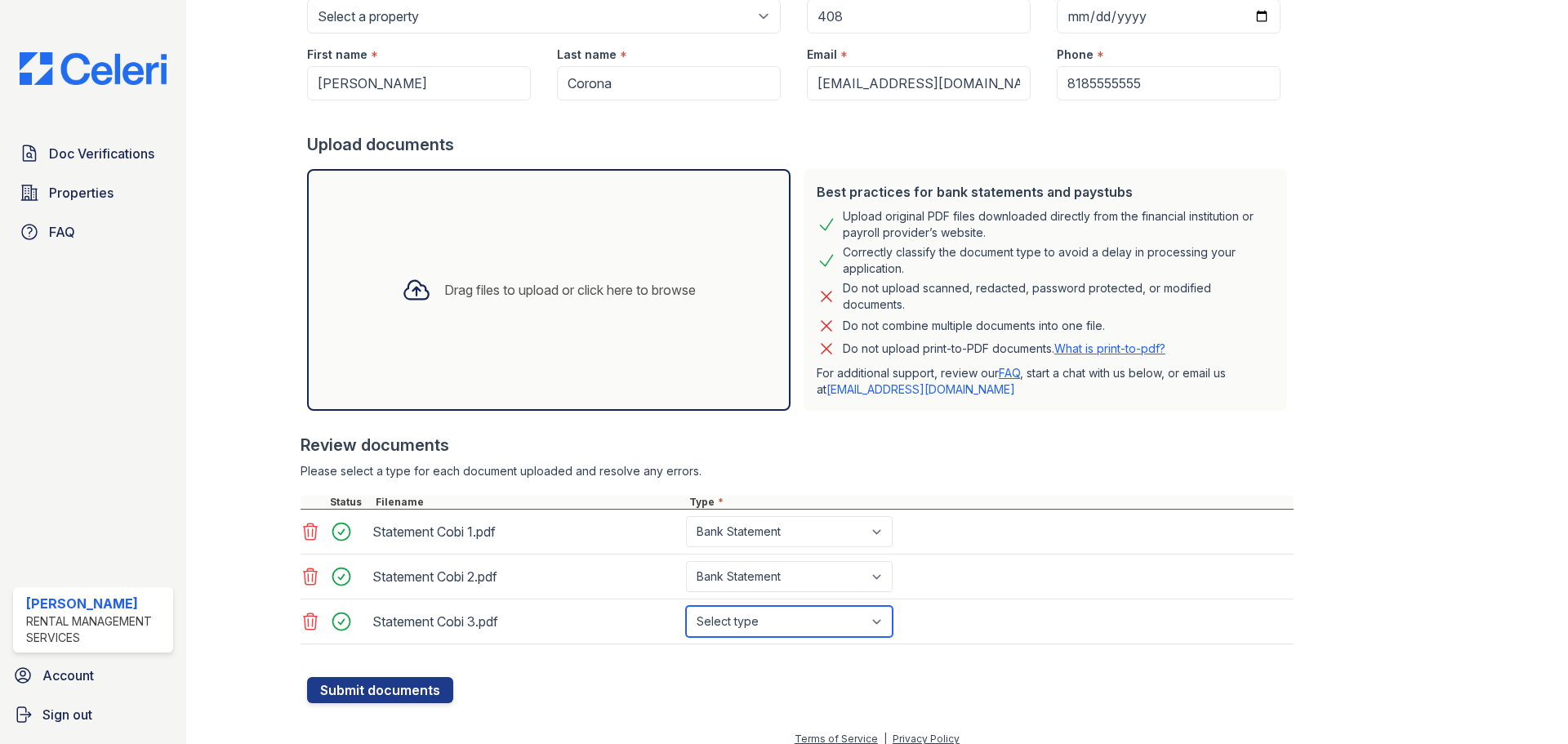
select select "bank_statement"
click at [307, 677] on button "Submit documents" at bounding box center [380, 691] width 147 height 26
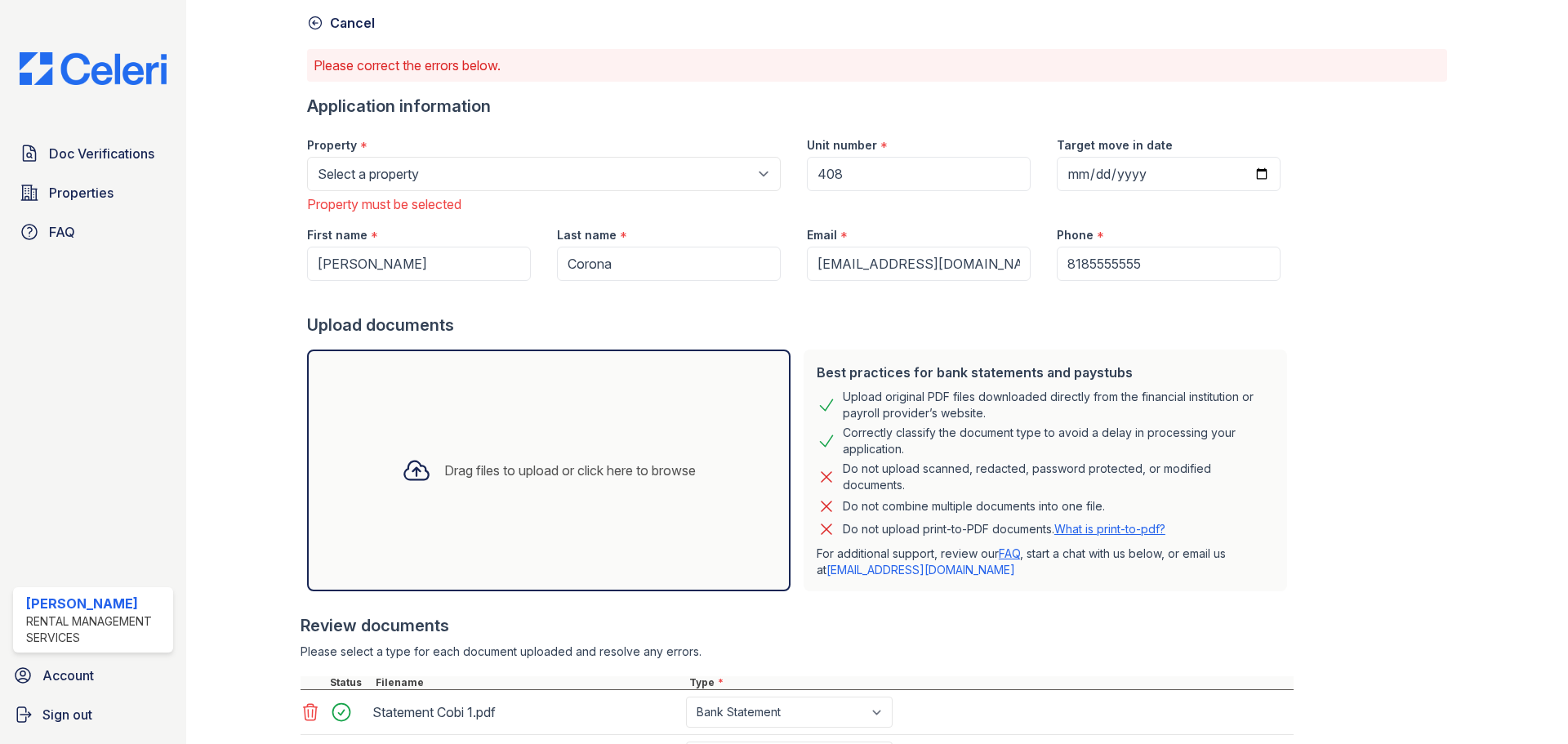
scroll to position [22, 0]
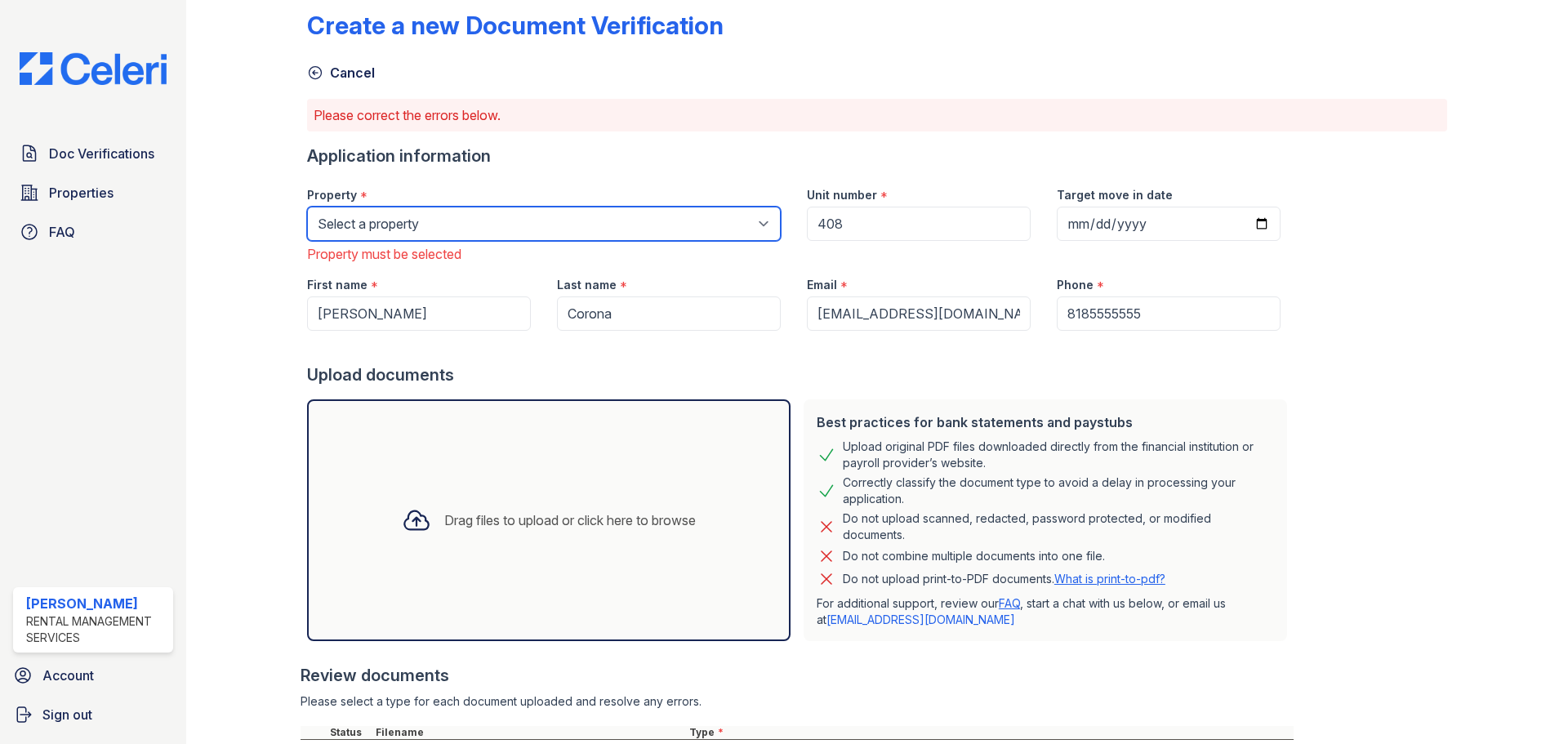
click at [533, 233] on select "Select a property MODERNO Metro NOHO 55" at bounding box center [544, 224] width 474 height 35
select select "44"
click at [307, 207] on select "Select a property MODERNO Metro NOHO 55" at bounding box center [544, 224] width 474 height 35
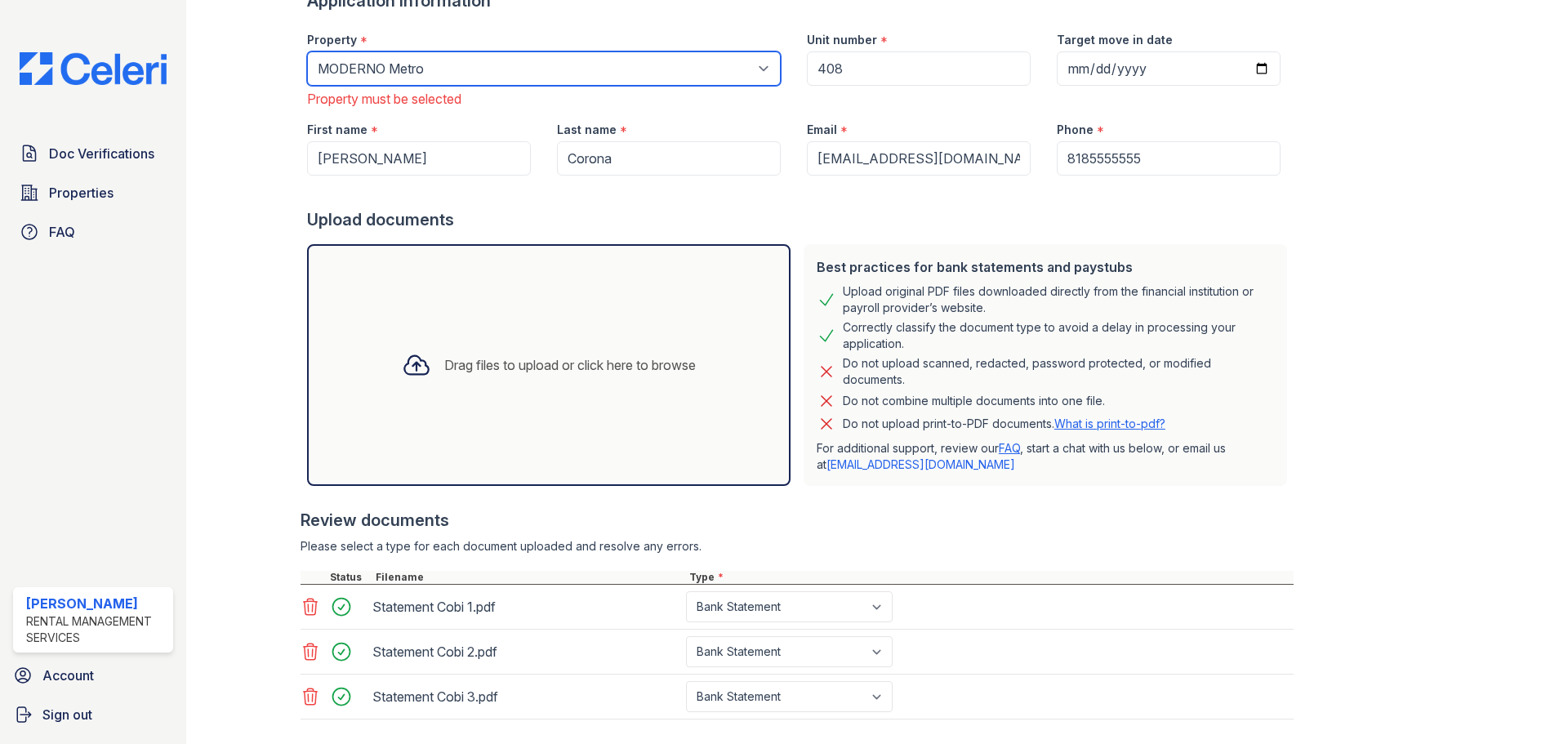
scroll to position [267, 0]
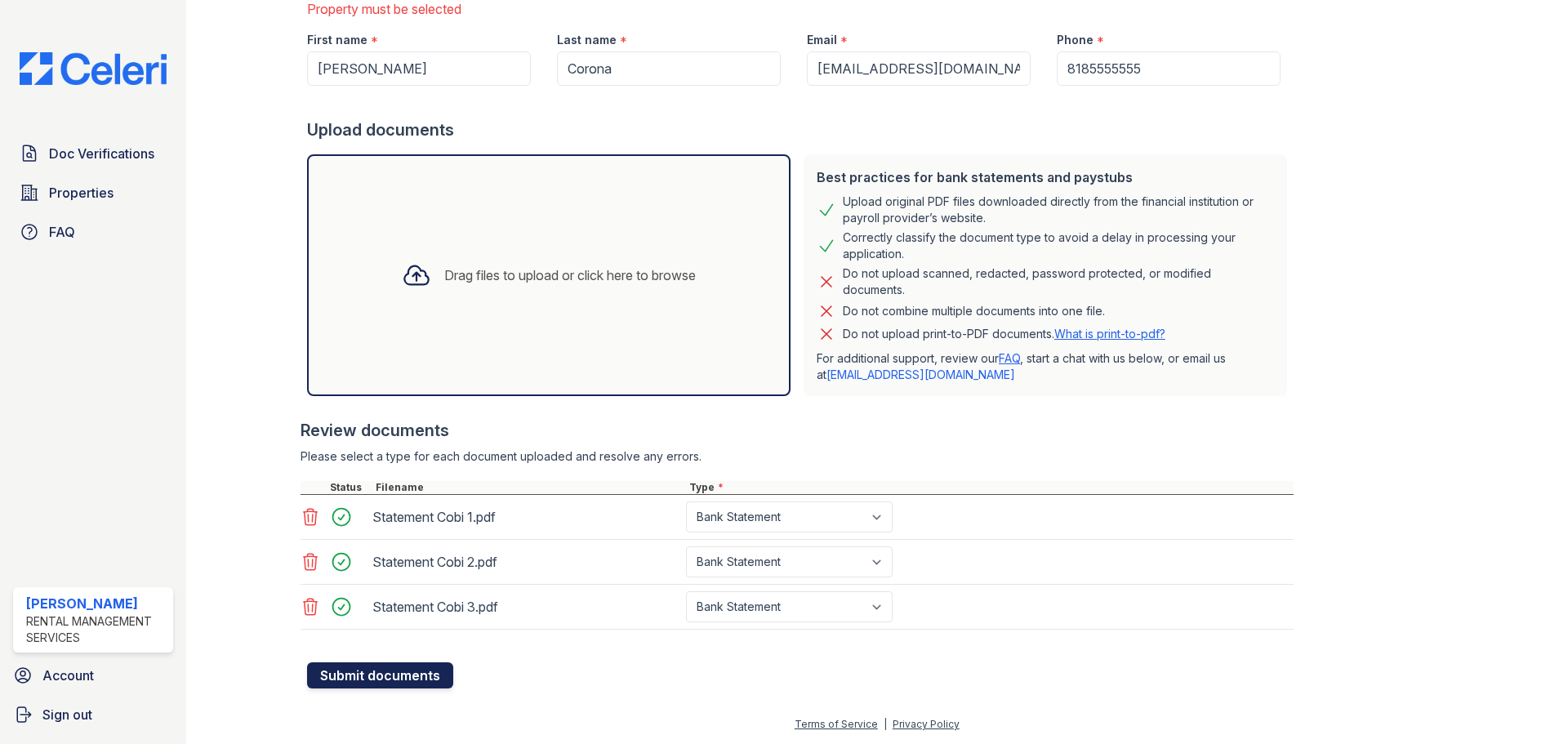
click at [388, 670] on button "Submit documents" at bounding box center [380, 676] width 147 height 26
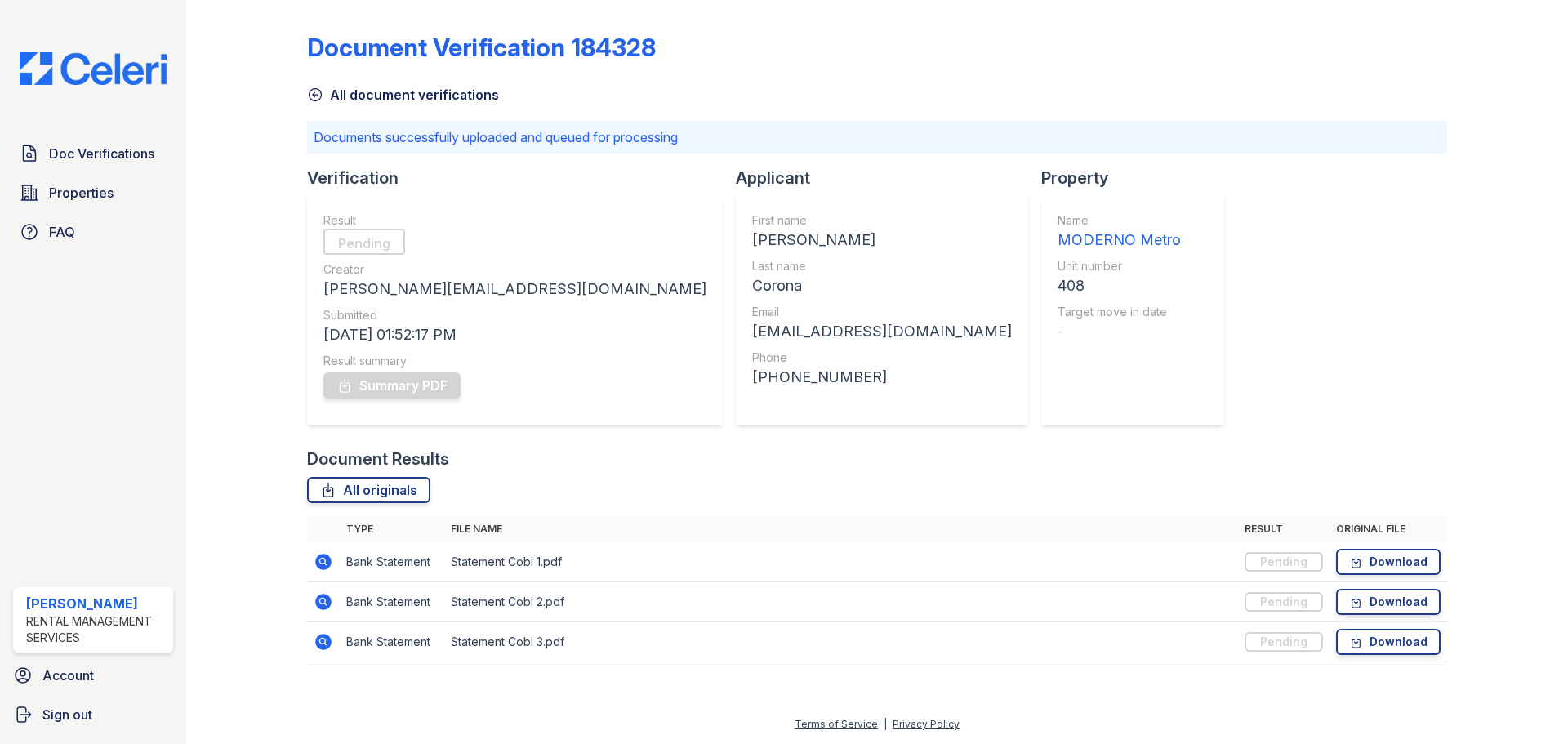
click at [1156, 328] on div "Document Verification 184328 All document verifications Documents successfully …" at bounding box center [877, 342] width 1140 height 672
click at [1157, 337] on div "Document Verification 184328 All document verifications Documents successfully …" at bounding box center [877, 342] width 1140 height 672
